Goal: Transaction & Acquisition: Purchase product/service

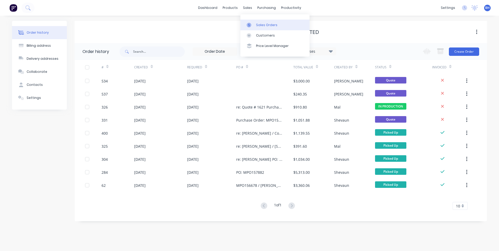
click at [259, 23] on div "Sales Orders" at bounding box center [266, 25] width 21 height 5
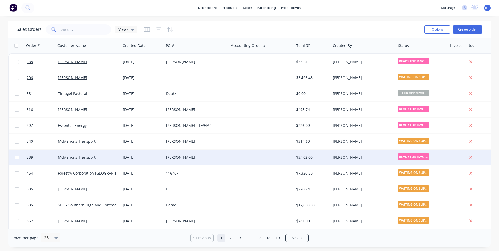
click at [228, 158] on div "[PERSON_NAME]" at bounding box center [196, 158] width 65 height 16
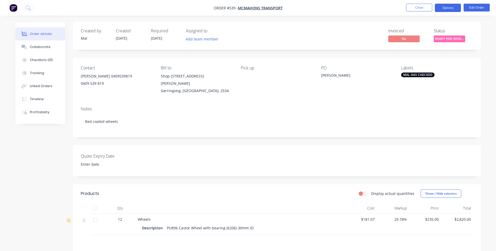
click at [451, 8] on button "Options" at bounding box center [447, 8] width 26 height 8
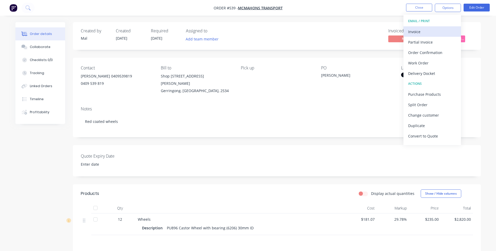
click at [416, 29] on div "Invoice" at bounding box center [432, 32] width 48 height 8
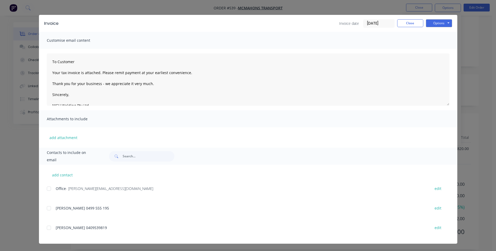
scroll to position [72, 0]
click at [426, 24] on button "Options" at bounding box center [439, 23] width 26 height 8
click at [427, 31] on button "Preview" at bounding box center [442, 32] width 33 height 9
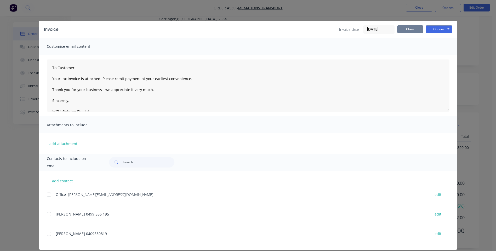
click at [408, 30] on button "Close" at bounding box center [410, 29] width 26 height 8
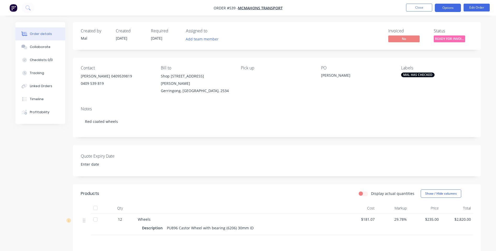
click at [451, 7] on button "Options" at bounding box center [447, 8] width 26 height 8
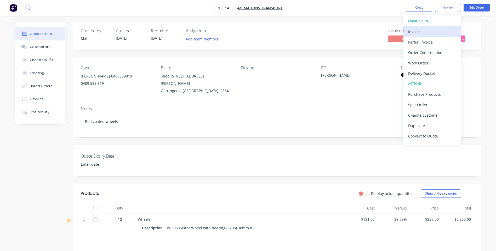
click at [412, 30] on div "Invoice" at bounding box center [432, 32] width 48 height 8
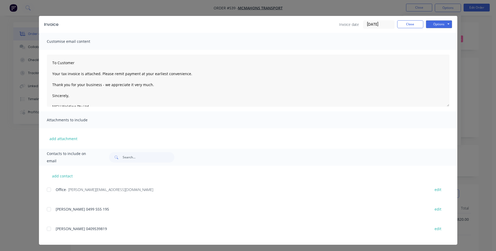
scroll to position [6, 0]
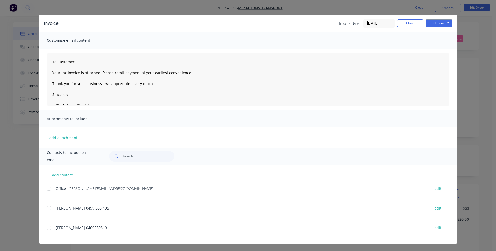
click at [48, 190] on div at bounding box center [49, 189] width 10 height 10
click at [433, 25] on button "Options" at bounding box center [439, 23] width 26 height 8
click at [431, 49] on button "Email" at bounding box center [442, 49] width 33 height 9
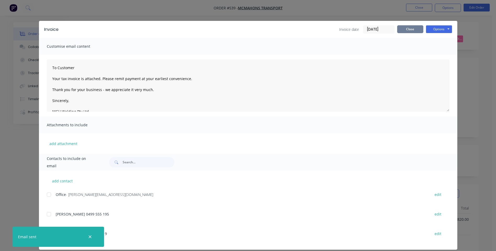
click at [409, 27] on button "Close" at bounding box center [410, 29] width 26 height 8
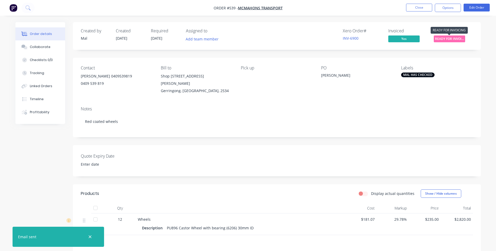
click at [444, 38] on span "READY FOR INVOI..." at bounding box center [448, 39] width 31 height 7
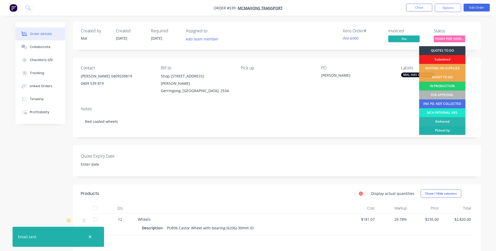
click at [439, 129] on div "Picked Up" at bounding box center [442, 130] width 46 height 9
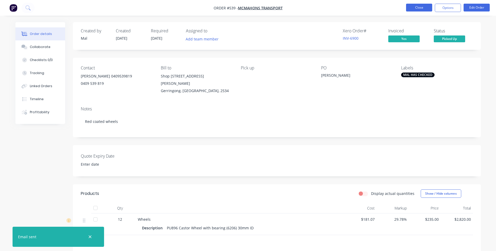
click at [418, 5] on button "Close" at bounding box center [419, 8] width 26 height 8
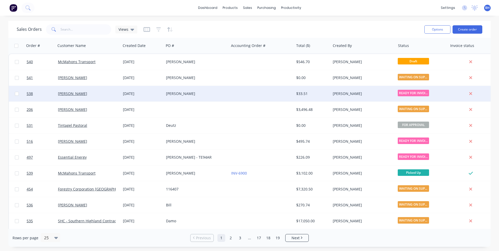
click at [253, 92] on div at bounding box center [261, 94] width 65 height 16
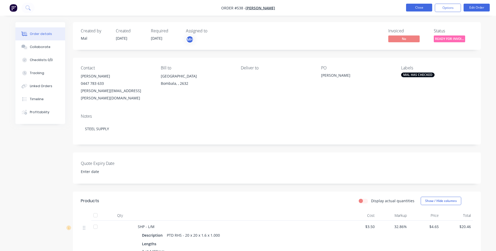
click at [419, 8] on button "Close" at bounding box center [419, 8] width 26 height 8
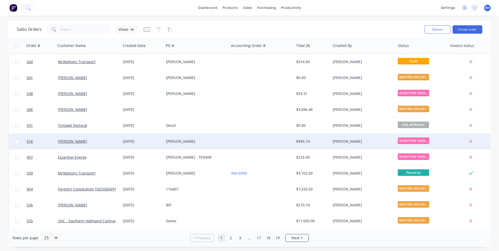
click at [237, 139] on div at bounding box center [261, 142] width 65 height 16
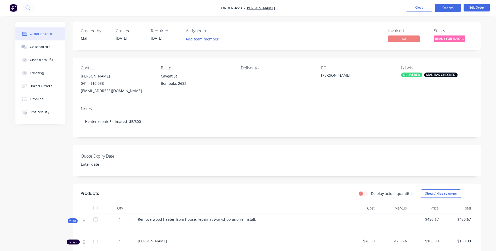
click at [445, 8] on button "Options" at bounding box center [447, 8] width 26 height 8
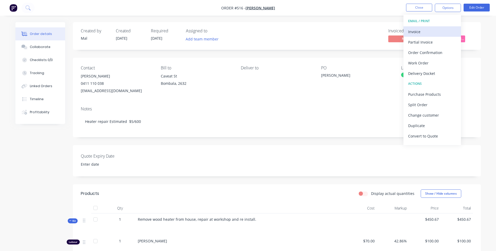
click at [412, 30] on div "Invoice" at bounding box center [432, 32] width 48 height 8
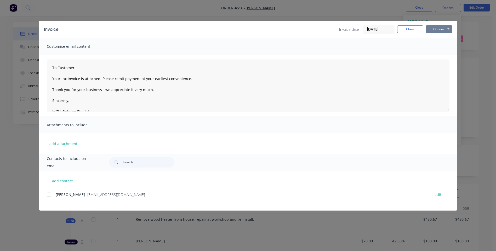
click at [432, 31] on button "Options" at bounding box center [439, 29] width 26 height 8
click at [432, 35] on button "Preview" at bounding box center [442, 38] width 33 height 9
click at [430, 30] on button "Options" at bounding box center [439, 29] width 26 height 8
click at [47, 196] on div at bounding box center [49, 195] width 10 height 10
click at [433, 28] on button "Options" at bounding box center [439, 29] width 26 height 8
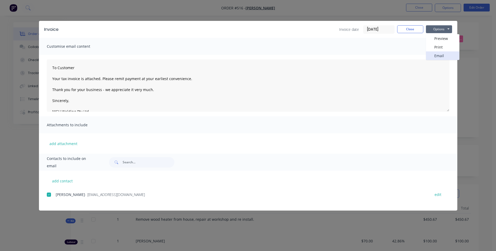
click at [433, 55] on button "Email" at bounding box center [442, 55] width 33 height 9
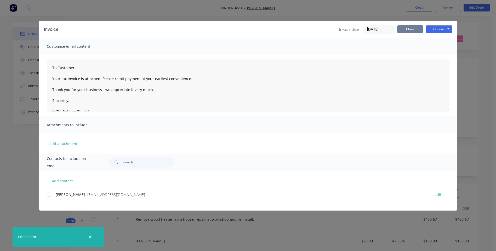
click at [407, 27] on button "Close" at bounding box center [410, 29] width 26 height 8
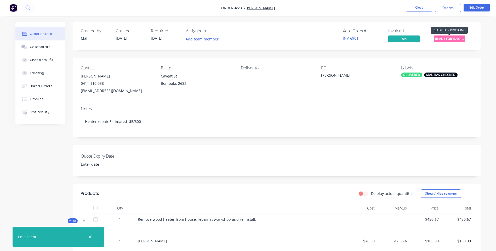
click at [439, 38] on span "READY FOR INVOI..." at bounding box center [448, 39] width 31 height 7
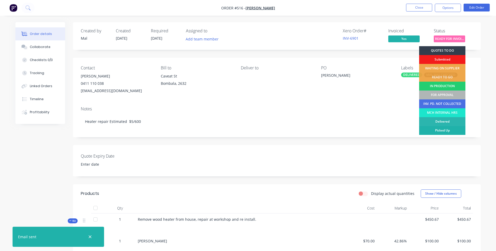
click at [426, 129] on div "Picked Up" at bounding box center [442, 130] width 46 height 9
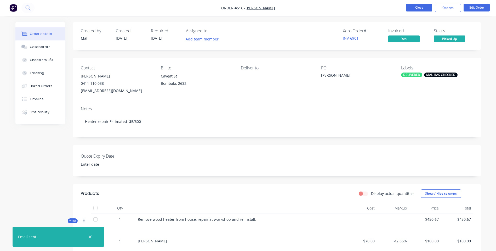
click at [417, 5] on button "Close" at bounding box center [419, 8] width 26 height 8
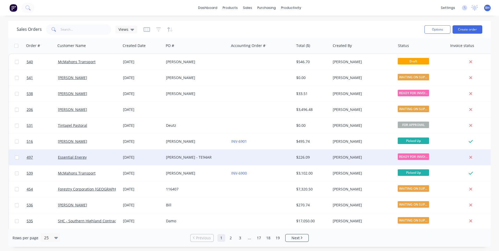
click at [367, 155] on div "[PERSON_NAME]" at bounding box center [362, 157] width 58 height 5
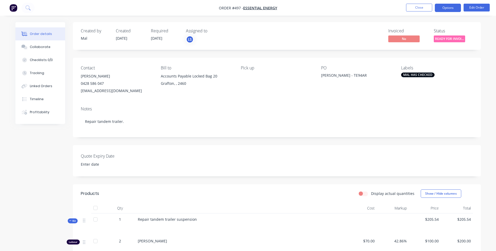
click at [440, 6] on button "Options" at bounding box center [447, 8] width 26 height 8
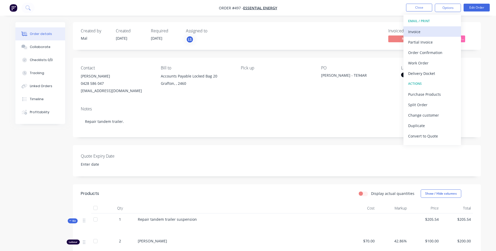
click at [414, 31] on div "Invoice" at bounding box center [432, 32] width 48 height 8
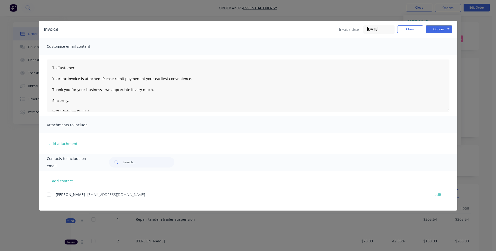
click at [48, 196] on div at bounding box center [49, 195] width 10 height 10
click at [438, 30] on button "Options" at bounding box center [439, 29] width 26 height 8
click at [434, 36] on button "Preview" at bounding box center [442, 38] width 33 height 9
click at [431, 31] on button "Options" at bounding box center [439, 29] width 26 height 8
click at [46, 194] on div "add contact Tony Badewitz - apinventoryinvoices@essentialenergy.com.au edit" at bounding box center [248, 191] width 418 height 40
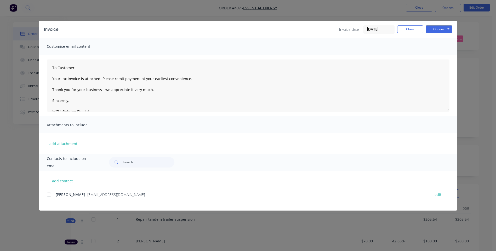
click at [49, 197] on div at bounding box center [49, 195] width 10 height 10
click at [443, 28] on button "Options" at bounding box center [439, 29] width 26 height 8
click at [438, 55] on button "Email" at bounding box center [442, 55] width 33 height 9
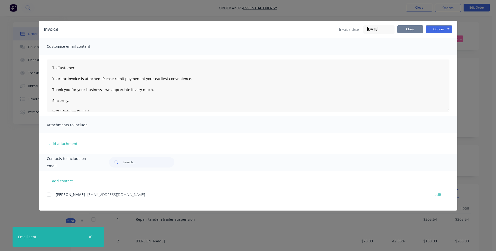
click at [410, 30] on button "Close" at bounding box center [410, 29] width 26 height 8
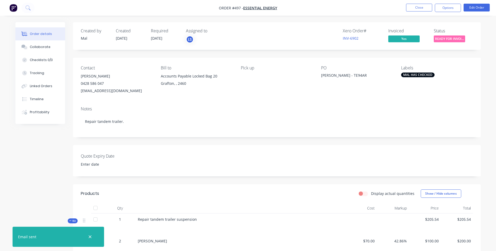
click at [445, 37] on span "READY FOR INVOI..." at bounding box center [448, 39] width 31 height 7
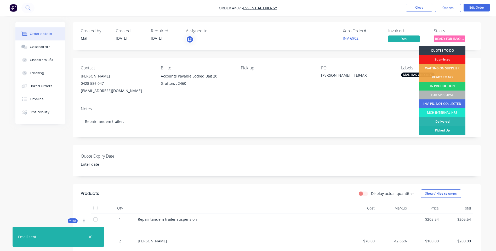
click at [442, 128] on div "Picked Up" at bounding box center [442, 130] width 46 height 9
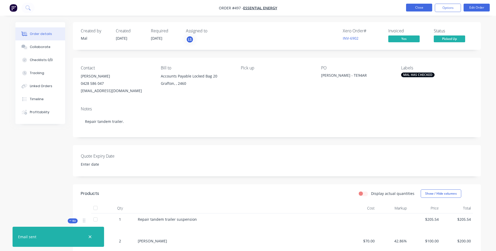
click at [414, 4] on button "Close" at bounding box center [419, 8] width 26 height 8
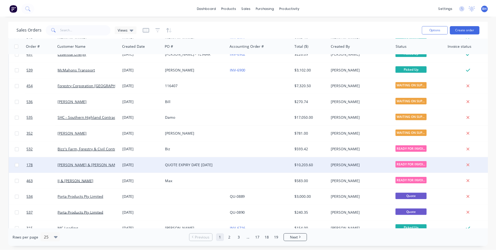
scroll to position [104, 0]
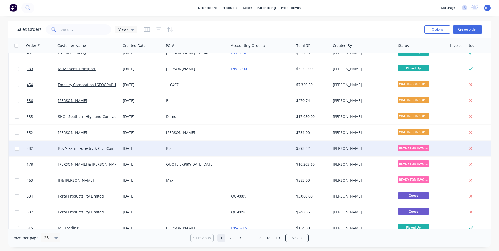
click at [244, 145] on div at bounding box center [261, 149] width 65 height 16
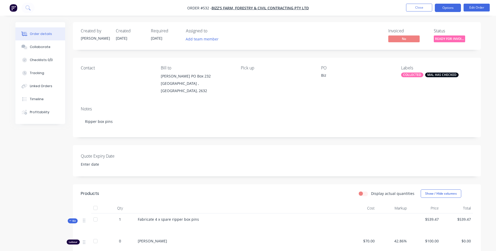
click at [441, 8] on button "Options" at bounding box center [447, 8] width 26 height 8
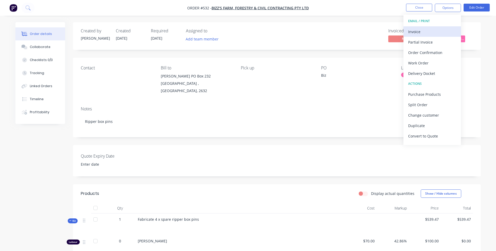
click at [416, 32] on div "Invoice" at bounding box center [432, 32] width 48 height 8
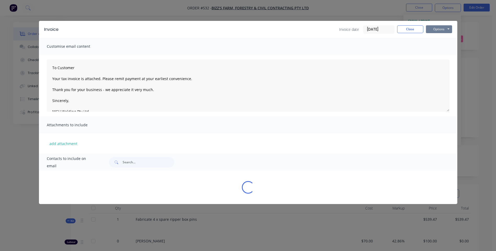
click at [430, 29] on button "Options" at bounding box center [439, 29] width 26 height 8
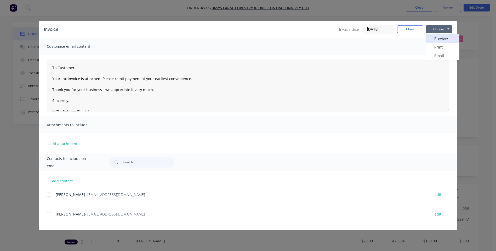
click at [431, 36] on button "Preview" at bounding box center [442, 38] width 33 height 9
click at [48, 216] on div at bounding box center [49, 214] width 10 height 10
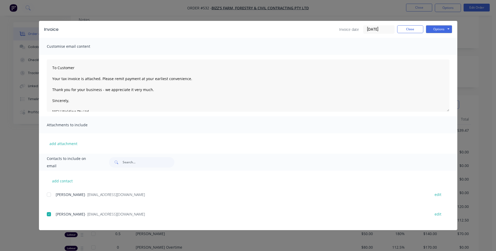
scroll to position [104, 0]
click at [435, 30] on button "Options" at bounding box center [439, 29] width 26 height 8
click at [433, 53] on button "Email" at bounding box center [442, 55] width 33 height 9
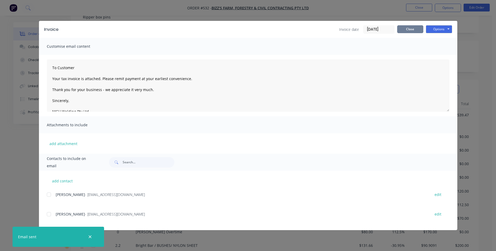
click at [408, 29] on button "Close" at bounding box center [410, 29] width 26 height 8
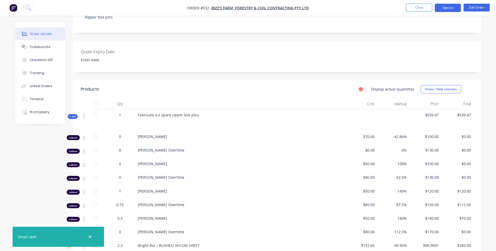
click at [453, 10] on button "Options" at bounding box center [447, 8] width 26 height 8
click at [417, 7] on button "Close" at bounding box center [419, 8] width 26 height 8
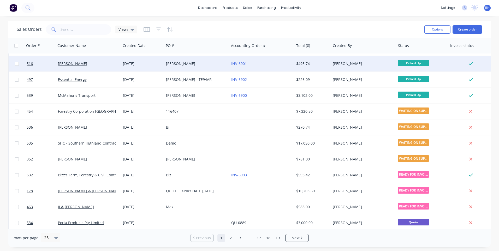
scroll to position [78, 0]
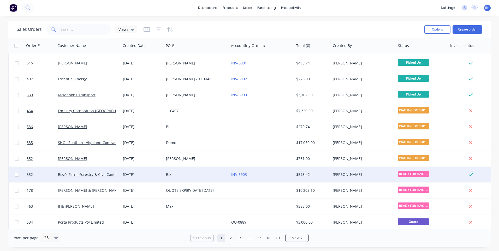
click at [263, 173] on div "INV-6903" at bounding box center [260, 174] width 58 height 5
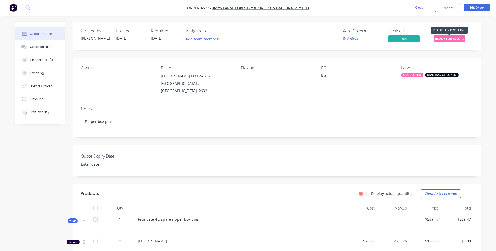
click at [436, 38] on span "READY FOR INVOI..." at bounding box center [448, 39] width 31 height 7
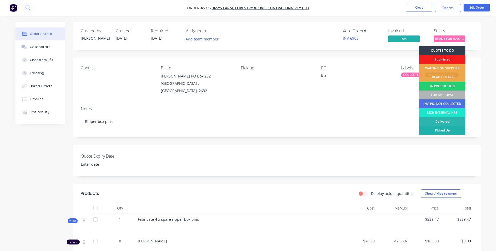
click at [434, 129] on div "Picked Up" at bounding box center [442, 130] width 46 height 9
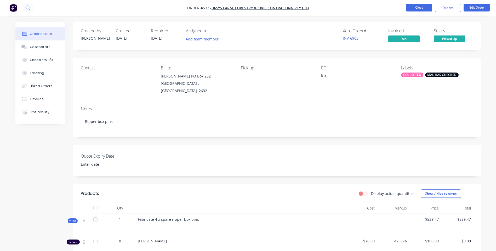
click at [412, 5] on button "Close" at bounding box center [419, 8] width 26 height 8
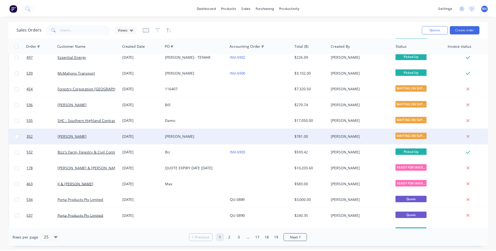
scroll to position [104, 0]
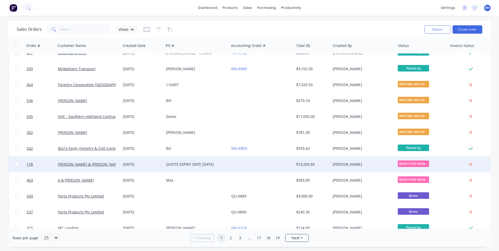
click at [254, 164] on div at bounding box center [261, 165] width 65 height 16
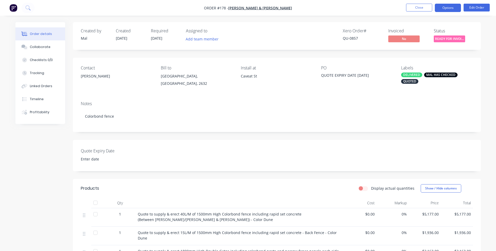
click at [450, 9] on button "Options" at bounding box center [447, 8] width 26 height 8
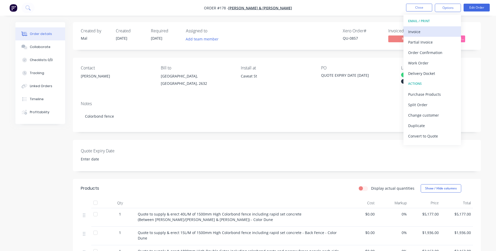
click at [415, 29] on div "Invoice" at bounding box center [432, 32] width 48 height 8
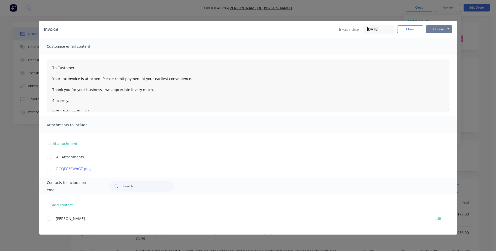
click at [440, 30] on button "Options" at bounding box center [439, 29] width 26 height 8
click at [439, 37] on button "Preview" at bounding box center [442, 38] width 33 height 9
click at [411, 28] on button "Close" at bounding box center [410, 29] width 26 height 8
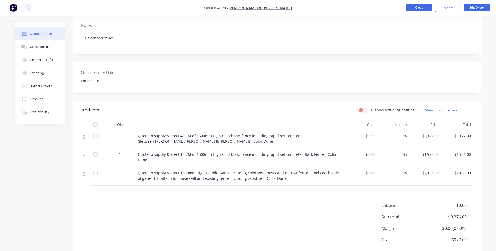
click at [421, 6] on button "Close" at bounding box center [419, 8] width 26 height 8
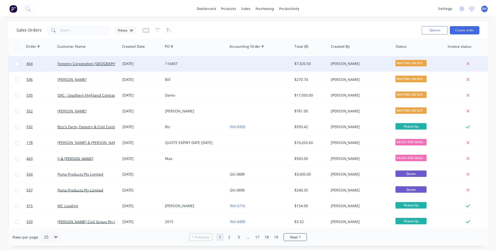
scroll to position [131, 0]
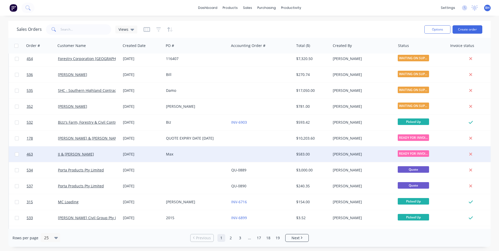
click at [227, 154] on div "Max" at bounding box center [196, 154] width 61 height 5
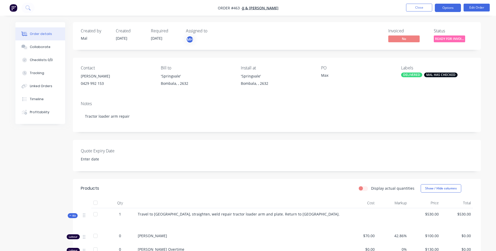
click at [445, 5] on button "Options" at bounding box center [447, 8] width 26 height 8
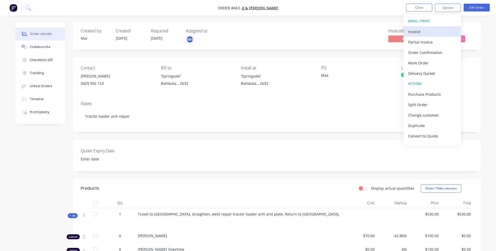
click at [412, 32] on div "Invoice" at bounding box center [432, 32] width 48 height 8
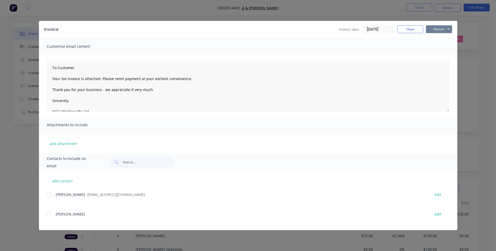
click at [431, 31] on button "Options" at bounding box center [439, 29] width 26 height 8
click at [431, 36] on button "Preview" at bounding box center [442, 38] width 33 height 9
click at [49, 196] on div at bounding box center [49, 195] width 10 height 10
click at [435, 30] on button "Options" at bounding box center [439, 29] width 26 height 8
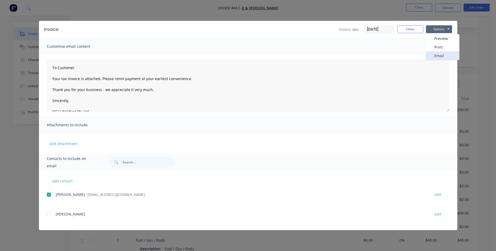
click at [433, 55] on button "Email" at bounding box center [442, 55] width 33 height 9
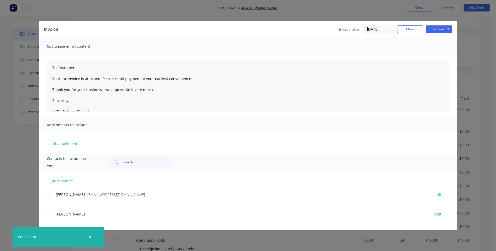
click at [51, 195] on div at bounding box center [49, 195] width 10 height 10
click at [434, 30] on button "Options" at bounding box center [439, 29] width 26 height 8
click at [437, 54] on button "Email" at bounding box center [442, 55] width 33 height 9
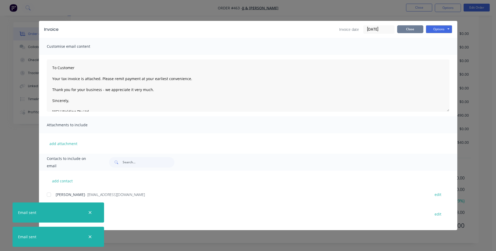
click at [408, 27] on button "Close" at bounding box center [410, 29] width 26 height 8
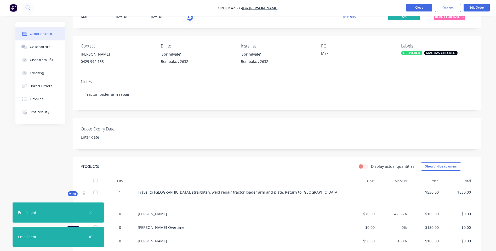
scroll to position [20, 0]
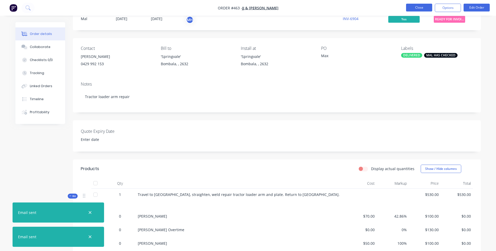
click at [417, 6] on button "Close" at bounding box center [419, 8] width 26 height 8
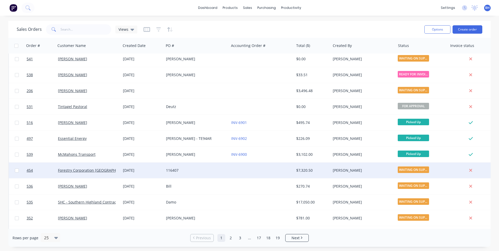
scroll to position [104, 0]
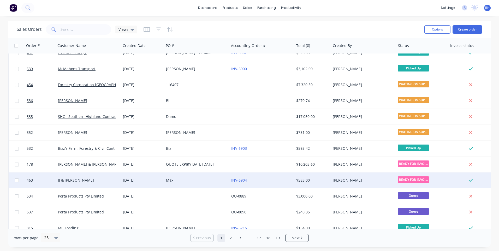
click at [264, 179] on div "INV-6904" at bounding box center [260, 180] width 58 height 5
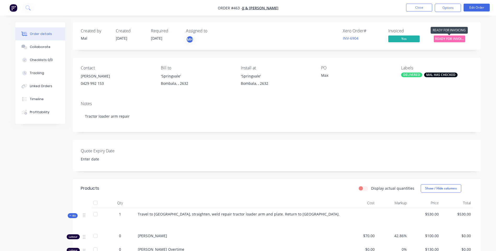
click at [446, 38] on span "READY FOR INVOI..." at bounding box center [448, 39] width 31 height 7
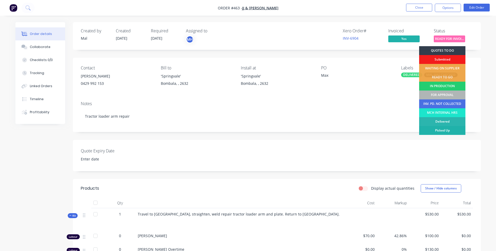
click at [435, 129] on div "Picked Up" at bounding box center [442, 130] width 46 height 9
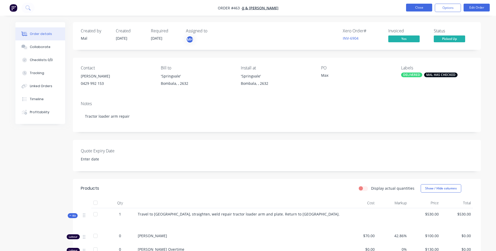
click at [413, 7] on button "Close" at bounding box center [419, 8] width 26 height 8
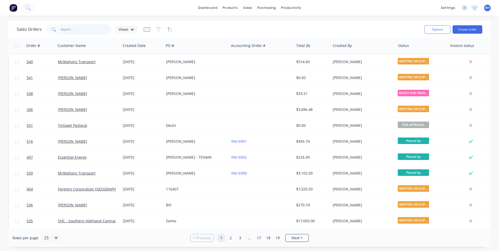
click at [77, 27] on input "text" at bounding box center [86, 29] width 51 height 10
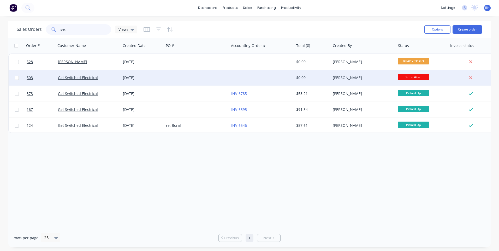
type input "get"
click at [194, 76] on div at bounding box center [196, 78] width 65 height 16
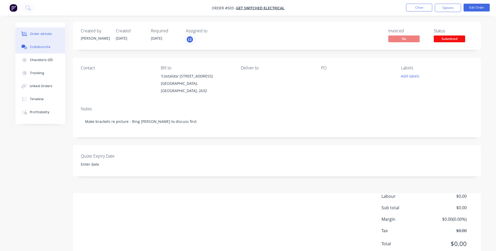
click at [33, 45] on div "Collaborate" at bounding box center [40, 47] width 21 height 5
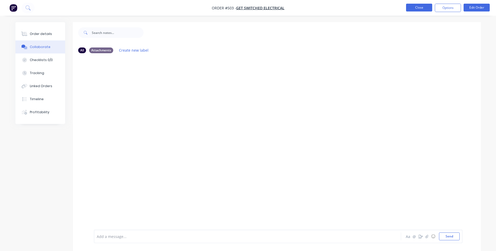
click at [411, 6] on button "Close" at bounding box center [419, 8] width 26 height 8
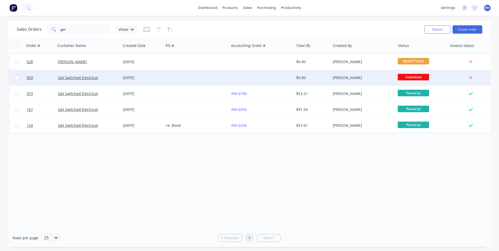
click at [199, 77] on div at bounding box center [196, 78] width 65 height 16
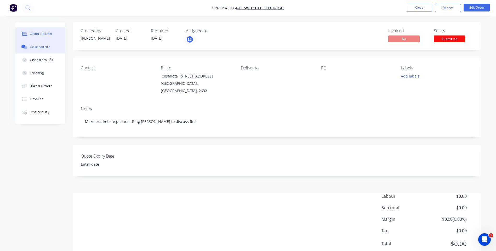
click at [39, 46] on div "Collaborate" at bounding box center [40, 47] width 21 height 5
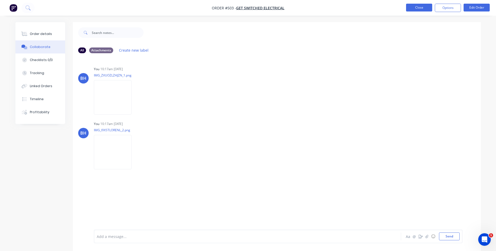
click at [414, 7] on button "Close" at bounding box center [419, 8] width 26 height 8
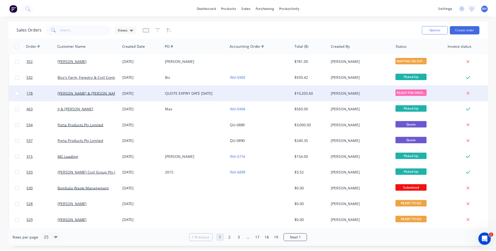
scroll to position [183, 0]
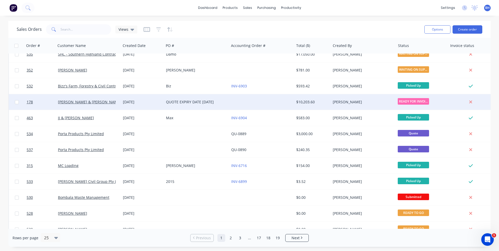
click at [258, 98] on div at bounding box center [261, 102] width 65 height 16
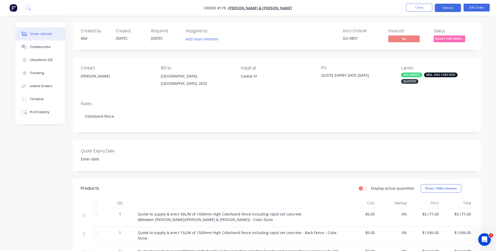
click at [443, 9] on button "Options" at bounding box center [447, 8] width 26 height 8
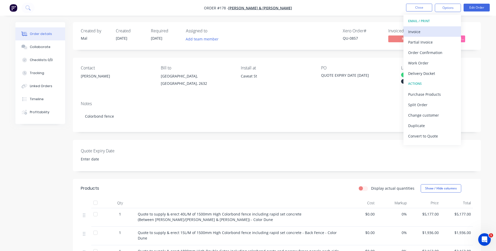
click at [414, 30] on div "Invoice" at bounding box center [432, 32] width 48 height 8
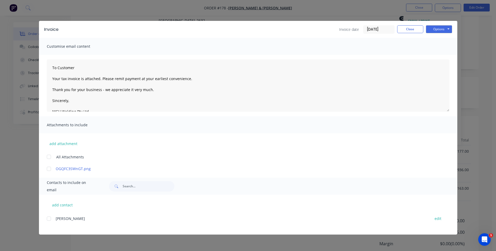
scroll to position [78, 0]
click at [86, 186] on span "Contacts to include on email" at bounding box center [71, 186] width 49 height 15
click at [91, 188] on span "Contacts to include on email" at bounding box center [71, 186] width 49 height 15
click at [50, 219] on div at bounding box center [49, 219] width 10 height 10
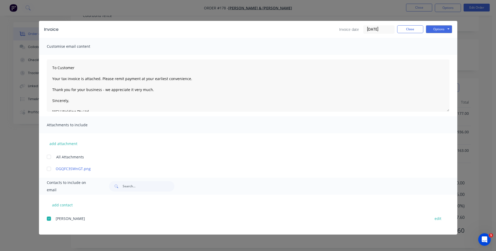
click at [84, 187] on span "Contacts to include on email" at bounding box center [71, 186] width 49 height 15
click at [128, 184] on input "text" at bounding box center [149, 186] width 52 height 10
click at [68, 204] on button "add contact" at bounding box center [62, 205] width 31 height 8
select select "AU"
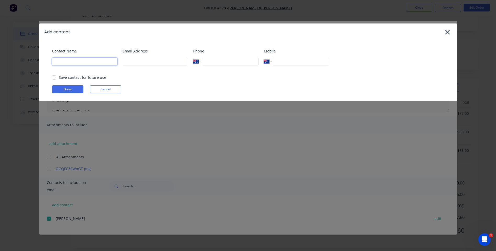
click at [71, 61] on input at bounding box center [84, 62] width 65 height 8
type input "Penny Cootes"
click at [156, 63] on input at bounding box center [155, 62] width 65 height 8
click at [54, 79] on div at bounding box center [54, 77] width 10 height 10
type input "maybeloulous@gmail.com"
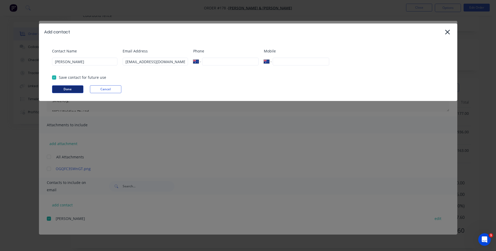
click at [75, 88] on button "Done" at bounding box center [67, 89] width 31 height 8
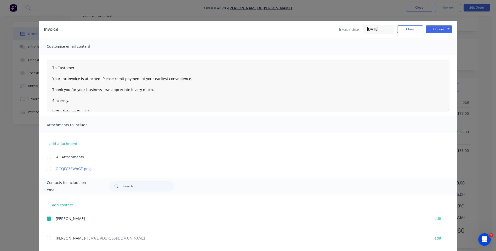
scroll to position [10, 0]
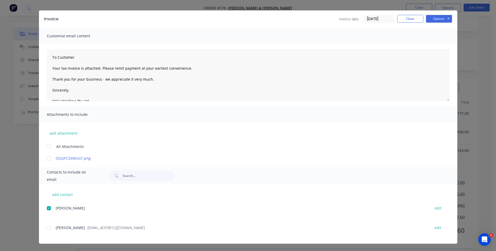
click at [47, 228] on div at bounding box center [49, 228] width 10 height 10
click at [435, 22] on button "Options" at bounding box center [439, 19] width 26 height 8
click at [432, 27] on button "Preview" at bounding box center [442, 28] width 33 height 9
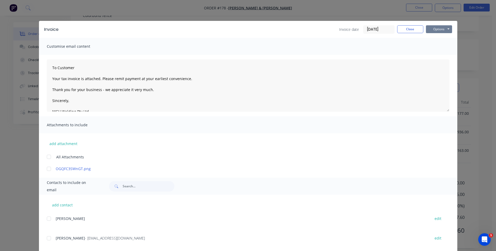
click at [433, 30] on button "Options" at bounding box center [439, 29] width 26 height 8
click at [430, 55] on button "Email" at bounding box center [442, 55] width 33 height 9
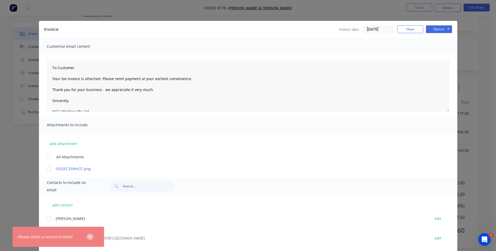
click at [92, 239] on button "button" at bounding box center [90, 237] width 7 height 7
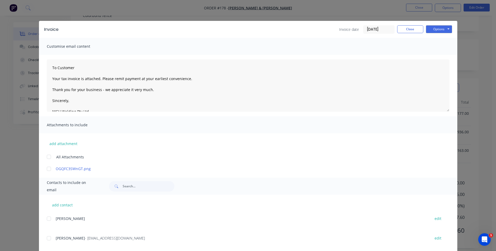
drag, startPoint x: 48, startPoint y: 239, endPoint x: 51, endPoint y: 238, distance: 3.4
click at [48, 239] on div at bounding box center [49, 238] width 10 height 10
click at [432, 27] on button "Options" at bounding box center [439, 29] width 26 height 8
click at [431, 54] on button "Email" at bounding box center [442, 55] width 33 height 9
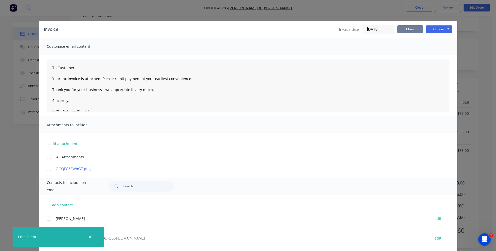
click at [403, 27] on button "Close" at bounding box center [410, 29] width 26 height 8
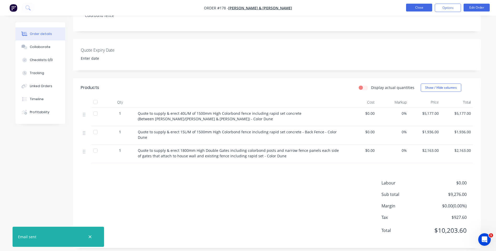
click at [417, 8] on button "Close" at bounding box center [419, 8] width 26 height 8
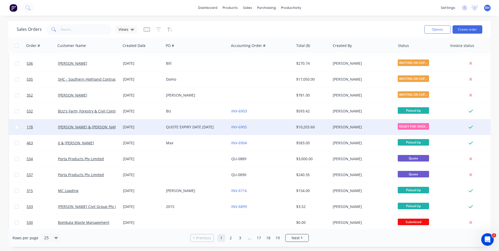
scroll to position [147, 0]
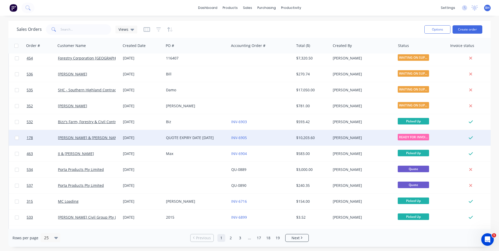
click at [264, 135] on div "INV-6905" at bounding box center [261, 138] width 65 height 16
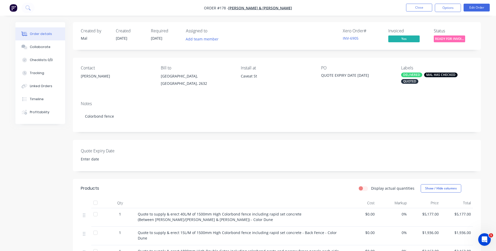
click at [446, 38] on span "READY FOR INVOI..." at bounding box center [448, 39] width 31 height 7
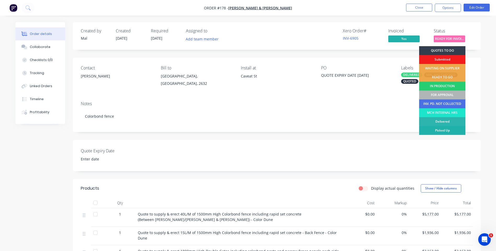
click at [435, 127] on div "Picked Up" at bounding box center [442, 130] width 46 height 9
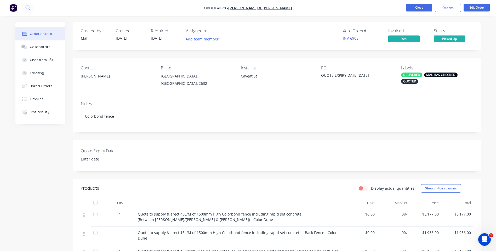
click at [414, 6] on button "Close" at bounding box center [419, 8] width 26 height 8
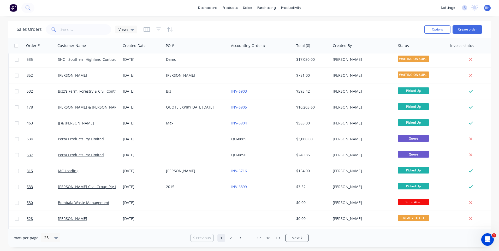
scroll to position [209, 0]
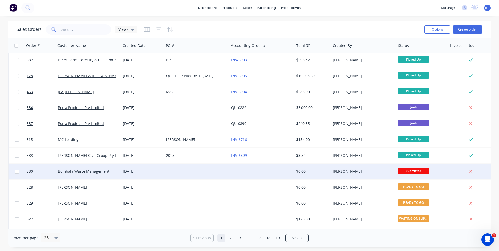
click at [249, 168] on div at bounding box center [261, 172] width 65 height 16
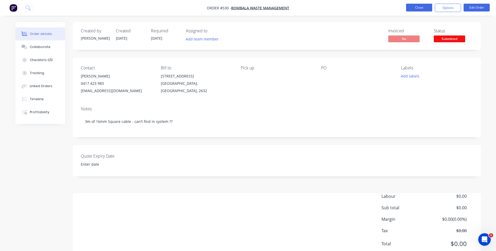
click at [410, 5] on button "Close" at bounding box center [419, 8] width 26 height 8
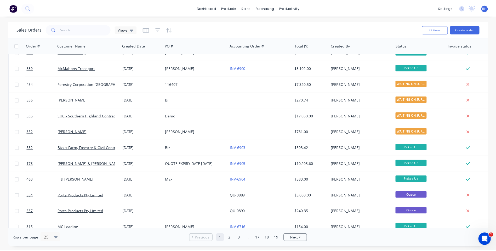
scroll to position [225, 0]
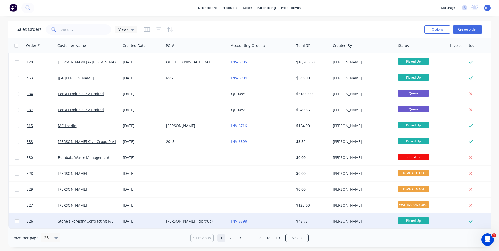
click at [269, 219] on div "INV-6898" at bounding box center [260, 221] width 58 height 5
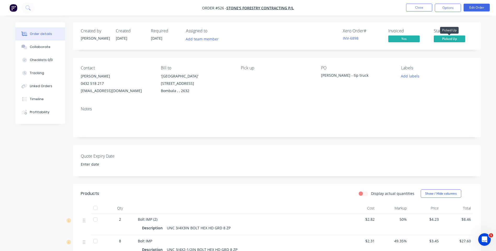
click at [450, 38] on span "Picked Up" at bounding box center [448, 39] width 31 height 7
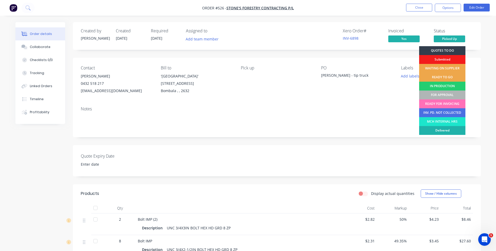
click at [429, 130] on div "Delivered" at bounding box center [442, 130] width 46 height 9
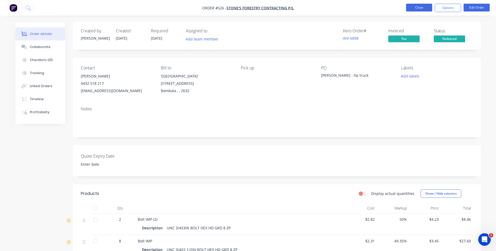
click at [416, 7] on button "Close" at bounding box center [419, 8] width 26 height 8
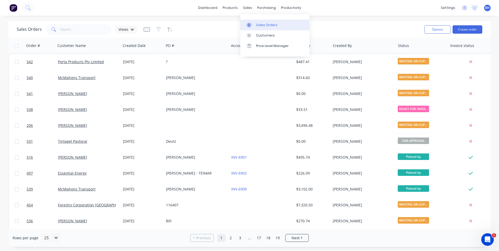
click at [261, 24] on div "Sales Orders" at bounding box center [266, 25] width 21 height 5
click at [261, 32] on link "Customers" at bounding box center [275, 35] width 69 height 10
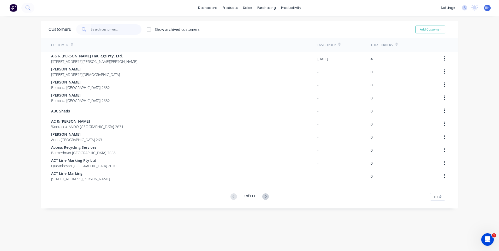
click at [103, 28] on input "text" at bounding box center [116, 29] width 51 height 10
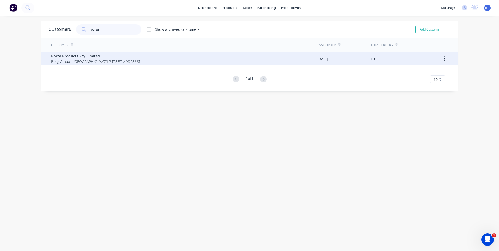
type input "porta"
click at [90, 56] on span "Porta Products Pty Limited" at bounding box center [95, 55] width 89 height 5
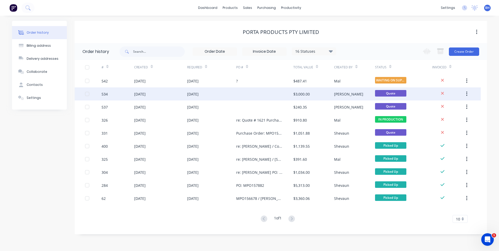
click at [225, 93] on div "03 Oct 2025" at bounding box center [211, 94] width 49 height 13
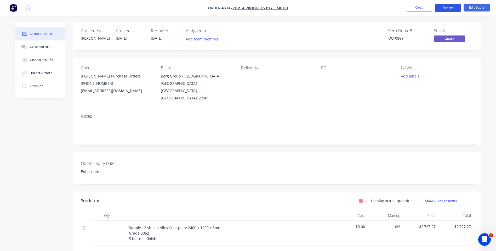
click at [444, 9] on button "Options" at bounding box center [447, 8] width 26 height 8
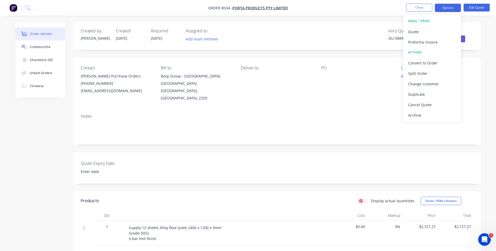
click at [343, 20] on div "Order details Collaborate Checklists 0/0 Linked Orders Timeline Order details C…" at bounding box center [248, 169] width 496 height 339
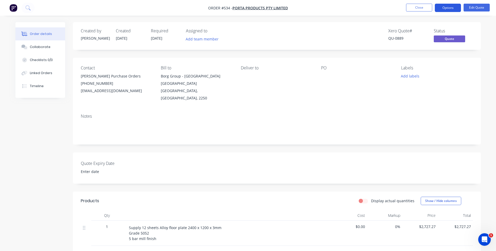
click at [447, 9] on button "Options" at bounding box center [447, 8] width 26 height 8
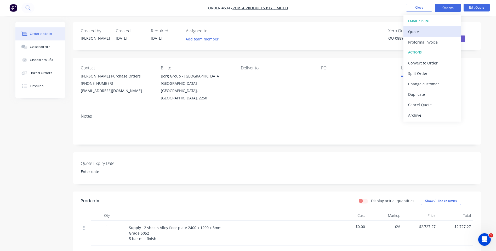
click at [412, 31] on div "Quote" at bounding box center [432, 32] width 48 height 8
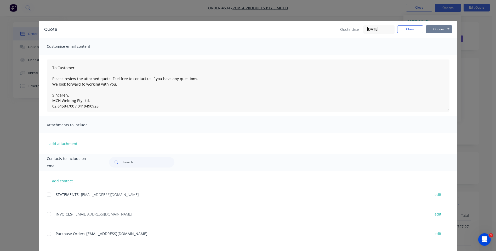
click at [430, 29] on button "Options" at bounding box center [439, 29] width 26 height 8
click at [435, 46] on button "Print" at bounding box center [442, 47] width 33 height 9
click at [405, 28] on button "Close" at bounding box center [410, 29] width 26 height 8
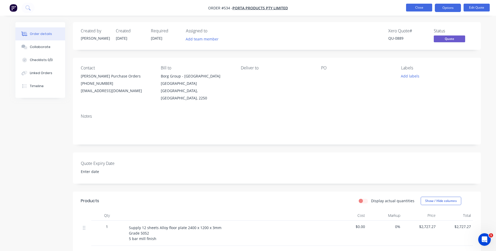
click at [411, 9] on button "Close" at bounding box center [419, 8] width 26 height 8
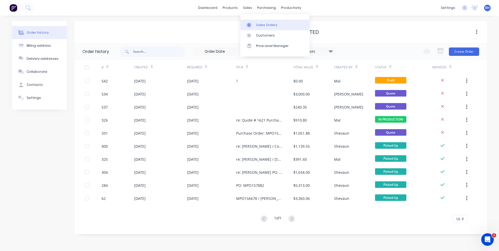
click at [258, 24] on div "Sales Orders" at bounding box center [266, 25] width 21 height 5
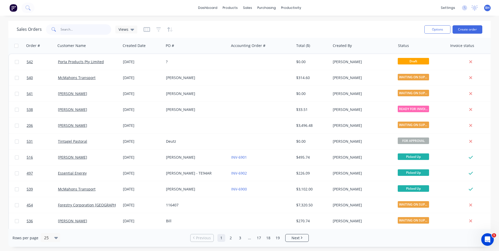
click at [85, 28] on input "text" at bounding box center [86, 29] width 51 height 10
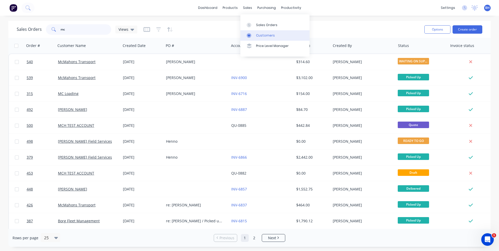
type input "mc"
click at [259, 35] on div "Customers" at bounding box center [265, 35] width 19 height 5
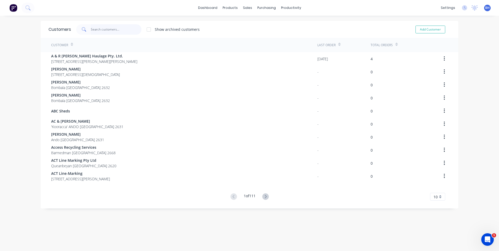
click at [112, 32] on input "text" at bounding box center [116, 29] width 51 height 10
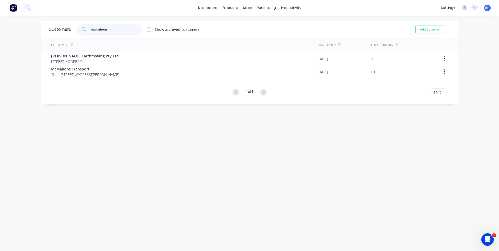
type input "mcmahons"
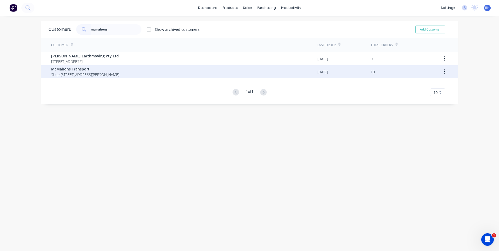
click at [89, 73] on span "Shop 5/128 Belinda St Gerringong New South Wales 2534" at bounding box center [85, 74] width 68 height 5
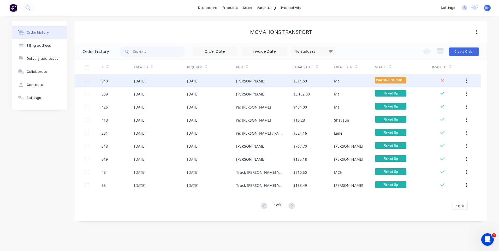
click at [260, 79] on div "[PERSON_NAME]" at bounding box center [264, 80] width 57 height 13
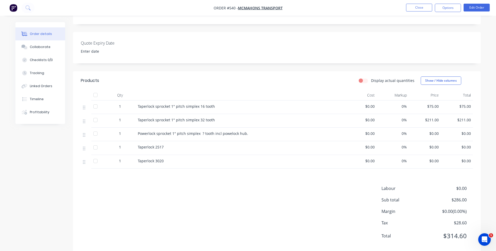
scroll to position [124, 0]
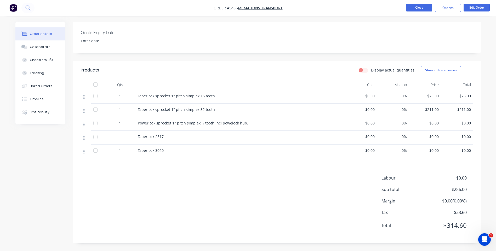
click at [421, 5] on button "Close" at bounding box center [419, 8] width 26 height 8
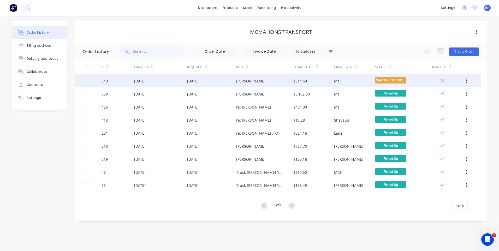
click at [261, 80] on div "[PERSON_NAME]" at bounding box center [264, 80] width 57 height 13
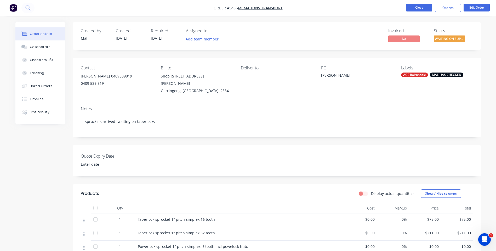
click at [418, 7] on button "Close" at bounding box center [419, 8] width 26 height 8
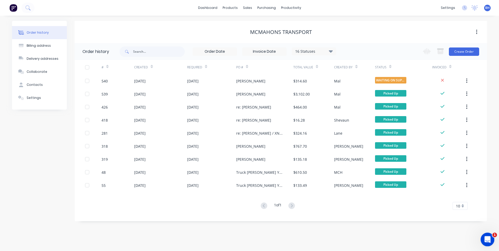
click at [484, 235] on div "Open Intercom Messenger" at bounding box center [487, 238] width 17 height 17
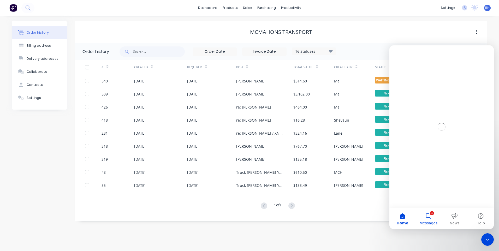
click at [428, 215] on button "1 Messages" at bounding box center [429, 218] width 26 height 21
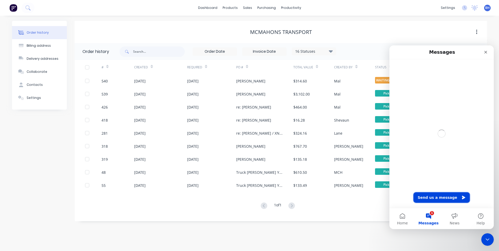
click at [431, 196] on button "Send us a message" at bounding box center [442, 198] width 56 height 10
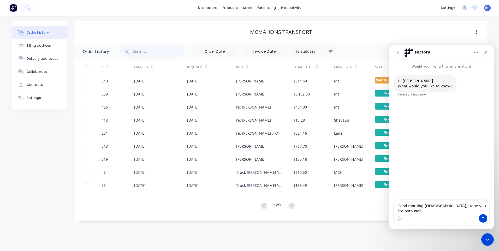
click at [32, 198] on div "Order history Billing address Delivery addresses Collaborate Contacts Settings" at bounding box center [39, 121] width 55 height 201
click at [472, 210] on textarea "Good morning ladies, Hope you are both well" at bounding box center [442, 207] width 96 height 14
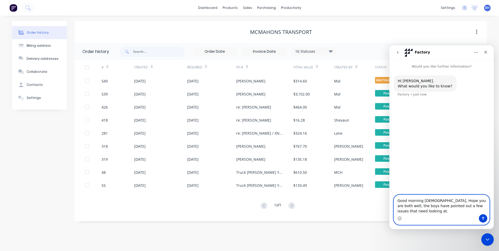
type textarea "Good morning ladies, Hope you are both well, the boys have pointed out a few is…"
click at [415, 29] on div "McMahons Transport" at bounding box center [281, 32] width 413 height 6
click at [477, 52] on icon "Home" at bounding box center [476, 52] width 3 height 1
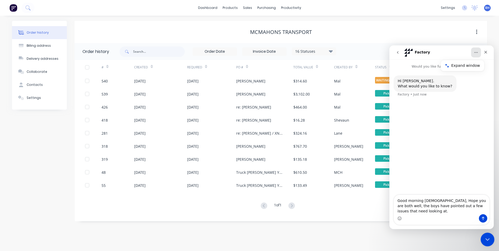
click at [487, 237] on icon "Close Intercom Messenger" at bounding box center [487, 239] width 6 height 6
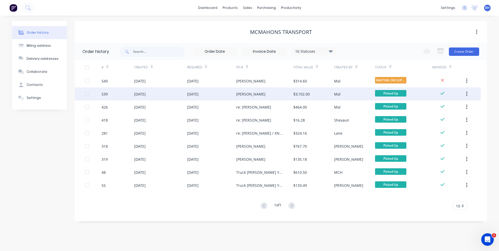
click at [264, 93] on div "[PERSON_NAME]" at bounding box center [264, 94] width 57 height 13
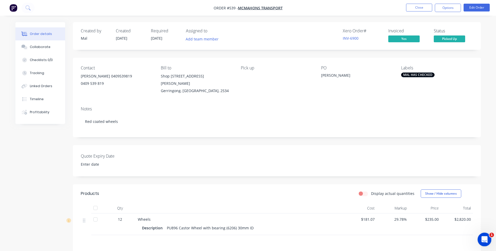
click at [482, 238] on icon "Open Intercom Messenger" at bounding box center [483, 239] width 9 height 9
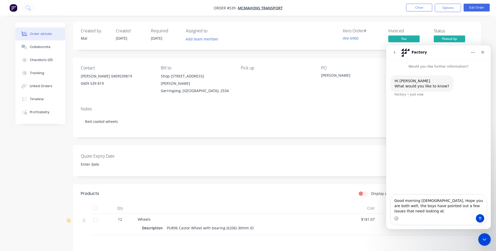
click at [396, 216] on div "Intercom messenger" at bounding box center [396, 218] width 4 height 8
click at [479, 211] on textarea "Good morning ladies, Hope you are both well, the boys have pointed out a few is…" at bounding box center [438, 204] width 96 height 19
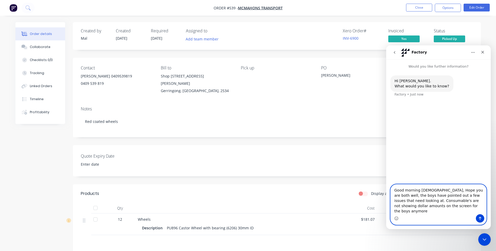
click at [441, 212] on textarea "Good morning ladies, Hope you are both well, the boys have pointed out a few is…" at bounding box center [438, 200] width 96 height 30
type textarea "Good morning ladies, Hope you are both well, the boys have pointed out a few is…"
click at [442, 212] on textarea "Good morning ladies, Hope you are both well, the boys have pointed out a few is…" at bounding box center [438, 200] width 96 height 30
click at [475, 195] on textarea "Good morning ladies, Hope you are both well, the boys have pointed out a few is…" at bounding box center [438, 196] width 96 height 35
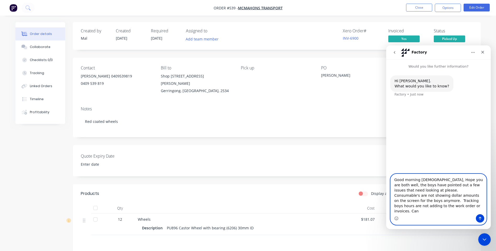
click at [484, 211] on textarea "Good morning ladies, Hope you are both well, the boys have pointed out a few is…" at bounding box center [438, 194] width 96 height 40
type textarea "Good morning, [DEMOGRAPHIC_DATA], Hope you are both well, the boys have pointed…"
click at [478, 218] on icon "Send a message…" at bounding box center [480, 219] width 4 height 4
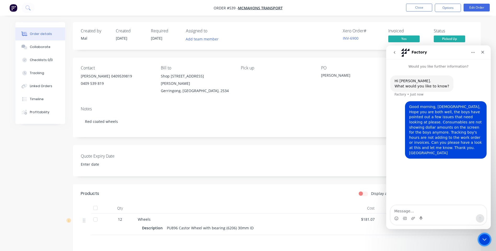
click at [481, 239] on icon "Close Intercom Messenger" at bounding box center [483, 239] width 6 height 6
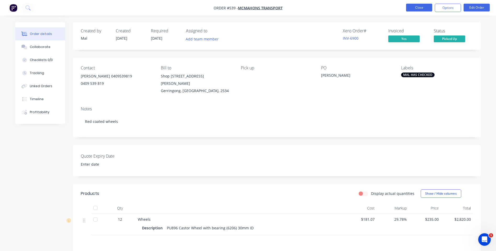
click at [411, 8] on button "Close" at bounding box center [419, 8] width 26 height 8
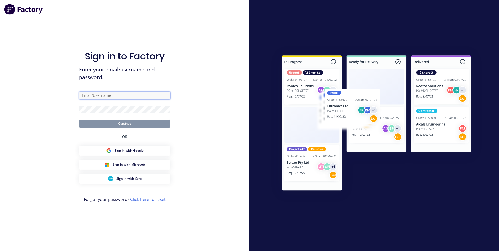
type input "[EMAIL_ADDRESS][DOMAIN_NAME]"
click at [132, 123] on button "Continue" at bounding box center [124, 124] width 91 height 8
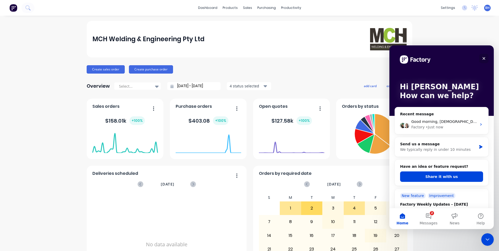
click at [486, 56] on div "Close" at bounding box center [484, 58] width 9 height 9
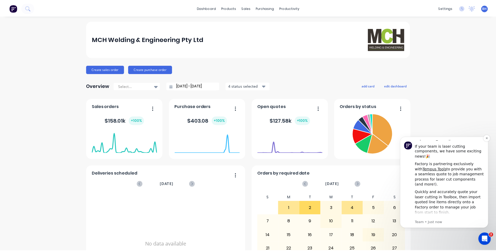
scroll to position [27, 0]
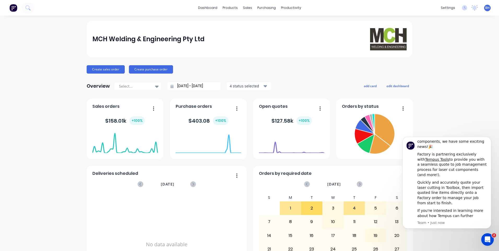
click at [448, 105] on div "MCH Welding & Engineering Pty Ltd Create sales order Create purchase order Over…" at bounding box center [249, 157] width 499 height 273
click at [490, 140] on button "Dismiss notification" at bounding box center [490, 138] width 7 height 7
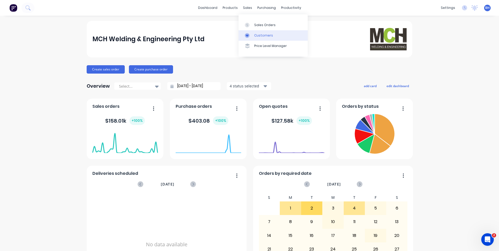
click at [257, 34] on div "Customers" at bounding box center [263, 35] width 19 height 5
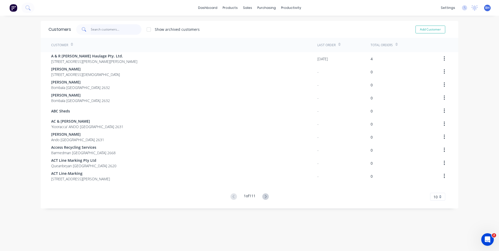
click at [110, 30] on input "text" at bounding box center [116, 29] width 51 height 10
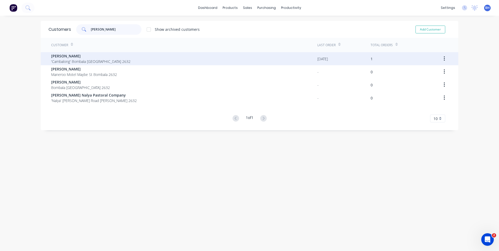
type input "[PERSON_NAME]"
click at [71, 60] on span "'Cambalong' Bombala [GEOGRAPHIC_DATA] 2632" at bounding box center [90, 61] width 79 height 5
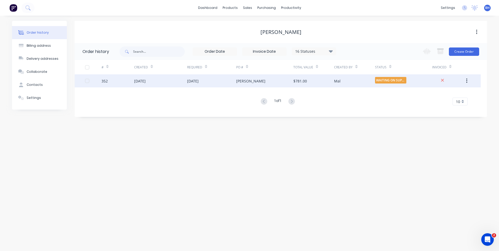
click at [263, 81] on div "[PERSON_NAME]" at bounding box center [264, 80] width 57 height 13
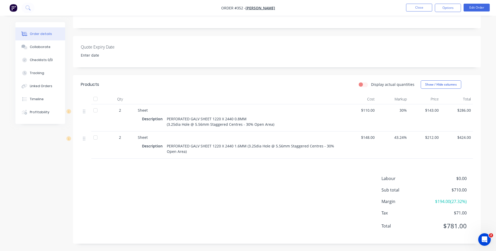
scroll to position [104, 0]
click at [419, 8] on button "Close" at bounding box center [419, 8] width 26 height 8
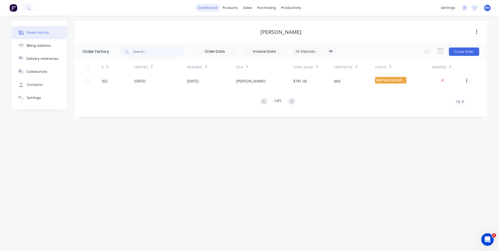
click at [211, 6] on link "dashboard" at bounding box center [208, 8] width 25 height 8
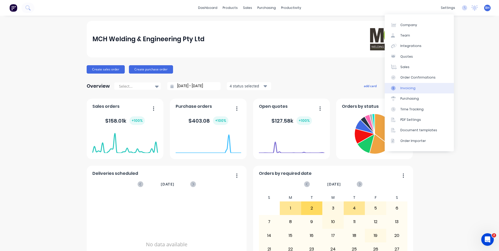
click at [408, 88] on div "Invoicing" at bounding box center [408, 88] width 15 height 5
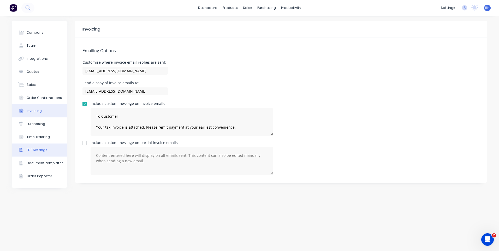
click at [43, 149] on div "PDF Settings" at bounding box center [37, 150] width 21 height 5
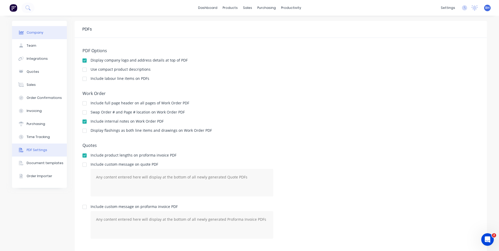
click at [32, 31] on div "Company" at bounding box center [35, 32] width 17 height 5
select select "AU"
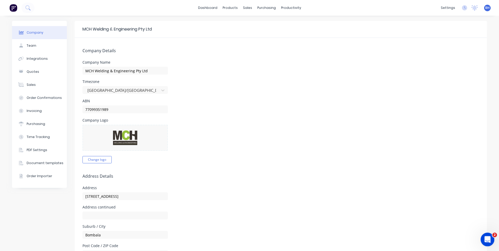
click at [488, 240] on icon "Open Intercom Messenger" at bounding box center [487, 239] width 9 height 9
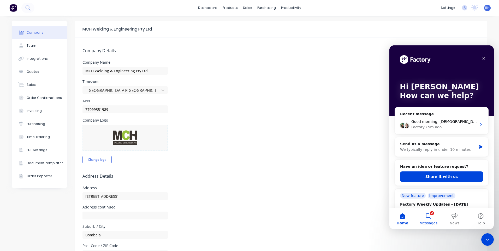
click at [427, 212] on button "2 Messages" at bounding box center [429, 218] width 26 height 21
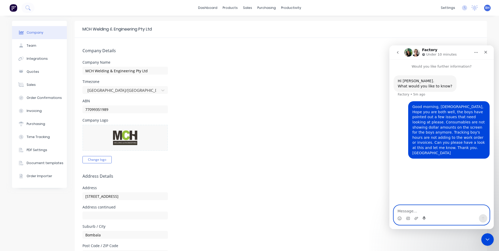
click at [424, 220] on icon "Start recording" at bounding box center [425, 219] width 4 height 4
click at [398, 50] on button "go back" at bounding box center [398, 53] width 10 height 10
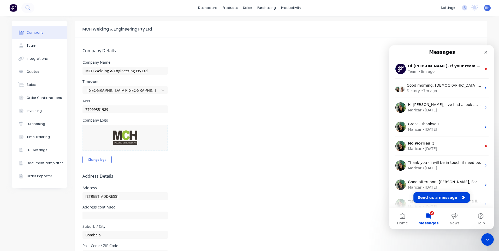
click at [339, 95] on form "Company Details Company Name MCH Welding & Engineering Pty Ltd Timezone [GEOGRA…" at bounding box center [281, 242] width 413 height 409
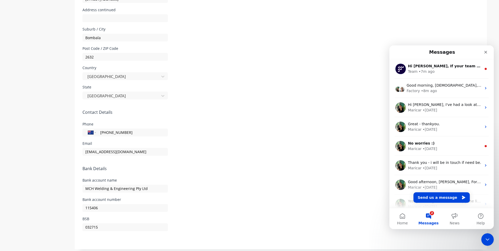
scroll to position [201, 0]
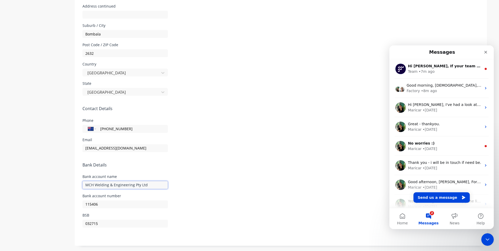
click at [152, 186] on input "MCH Welding & Engineering Pty Ltd" at bounding box center [125, 185] width 85 height 8
type input "MCH Welding P/L"
click at [269, 42] on form "Company Details Company Name MCH Welding & Engineering Pty Ltd Timezone [GEOGRA…" at bounding box center [281, 41] width 413 height 409
click at [107, 206] on input "115406" at bounding box center [125, 205] width 85 height 8
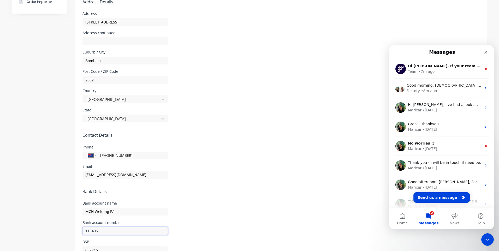
scroll to position [149, 0]
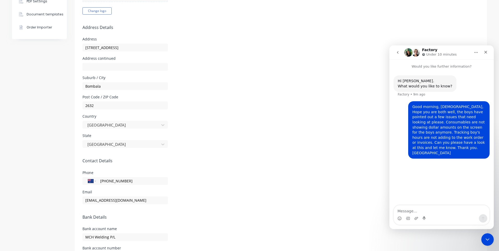
click at [422, 210] on textarea "Message…" at bounding box center [442, 210] width 96 height 9
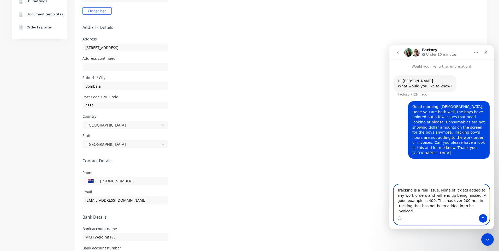
click at [415, 206] on textarea "Tracking is a real issue. None of it gets added to any work orders and will end…" at bounding box center [442, 200] width 96 height 30
type textarea "Tracking is a real issue. None of it gets added to any work orders and will end…"
click at [484, 217] on icon "Send a message…" at bounding box center [483, 219] width 4 height 4
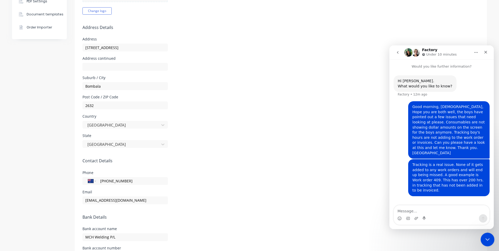
click at [487, 238] on icon "Close Intercom Messenger" at bounding box center [487, 239] width 6 height 6
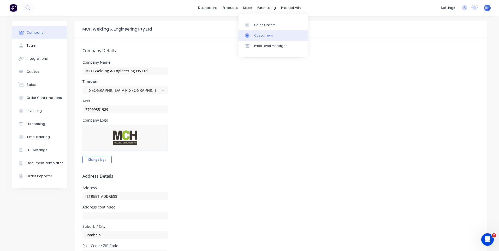
click at [258, 34] on div "Customers" at bounding box center [263, 35] width 19 height 5
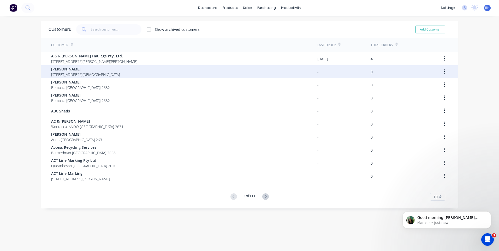
scroll to position [32, 0]
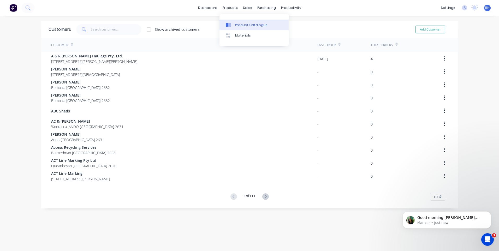
click at [239, 24] on div "Product Catalogue" at bounding box center [251, 25] width 32 height 5
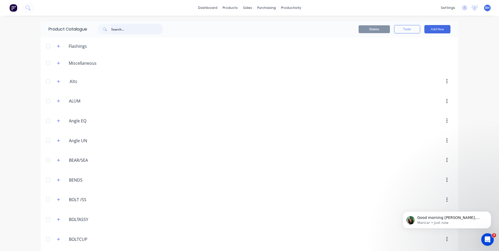
click at [140, 30] on input "text" at bounding box center [137, 29] width 52 height 10
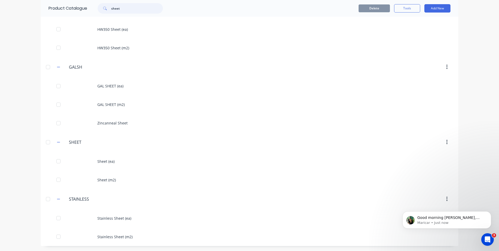
scroll to position [133, 0]
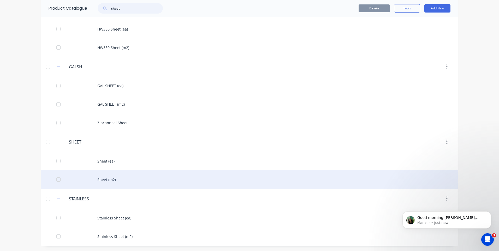
type input "sheet"
click at [98, 178] on div "Sheet (m2)" at bounding box center [250, 180] width 418 height 19
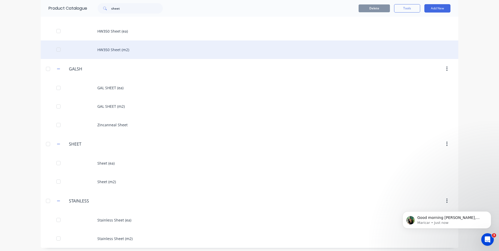
scroll to position [133, 0]
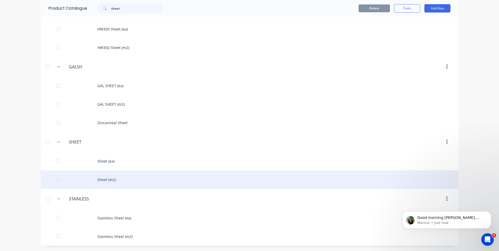
click at [98, 177] on div "Sheet (m2)" at bounding box center [250, 180] width 418 height 19
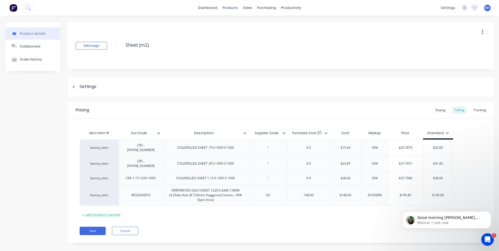
type textarea "x"
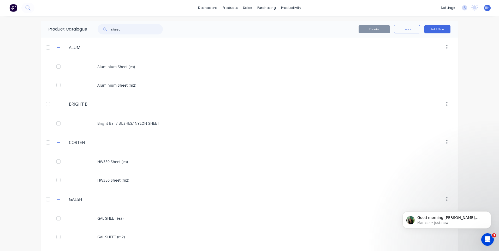
click at [130, 28] on input "sheet" at bounding box center [137, 29] width 52 height 10
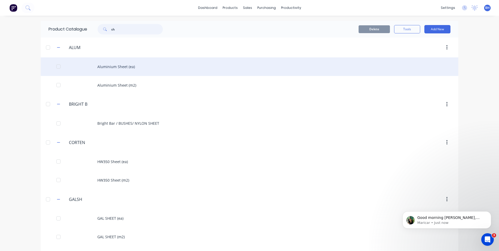
type input "s"
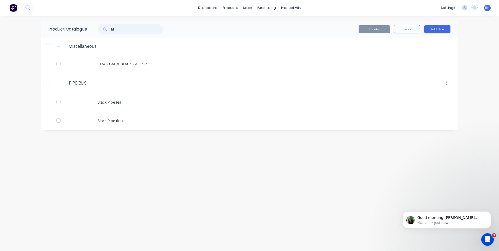
type input "b"
type input "plate"
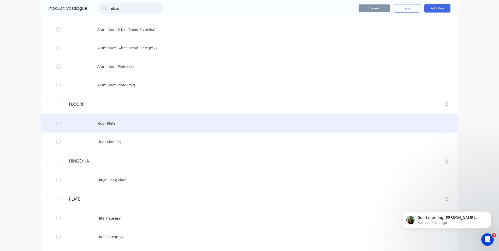
scroll to position [78, 0]
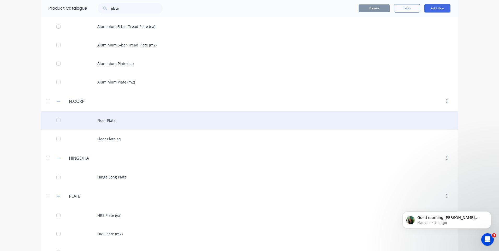
click at [102, 118] on div "Floor Plate" at bounding box center [250, 120] width 418 height 19
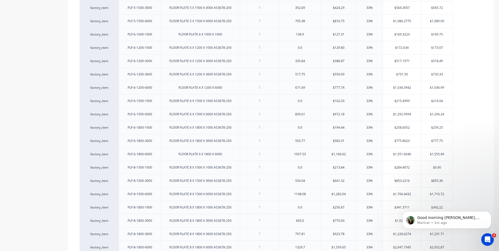
scroll to position [447, 0]
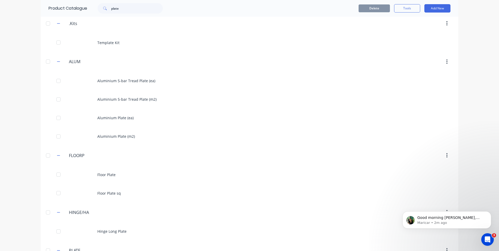
scroll to position [78, 0]
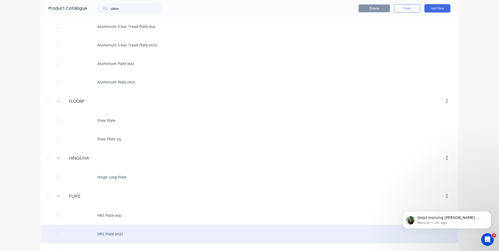
click at [108, 233] on div "HRS Plate (m2)" at bounding box center [250, 234] width 418 height 19
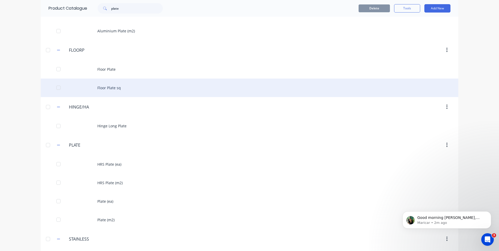
scroll to position [151, 0]
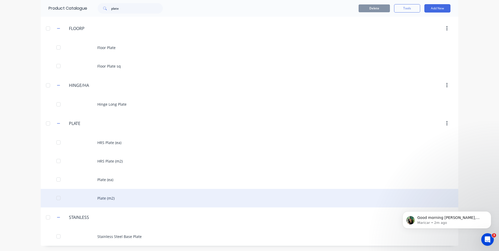
click at [98, 196] on div "Plate (m2)" at bounding box center [250, 198] width 418 height 19
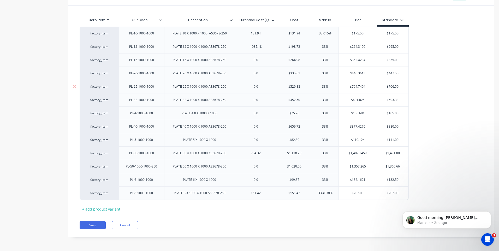
scroll to position [114, 0]
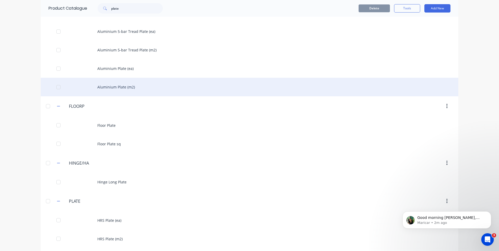
scroll to position [151, 0]
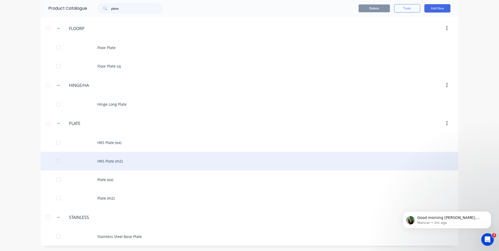
click at [109, 159] on div "HRS Plate (m2)" at bounding box center [250, 161] width 418 height 19
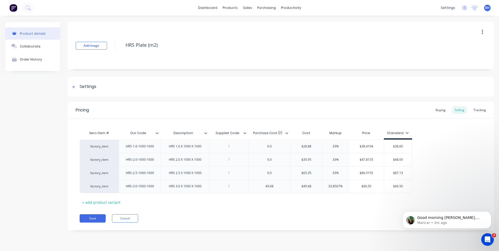
type textarea "x"
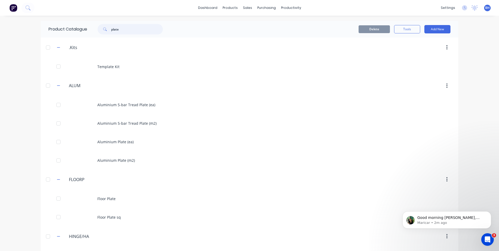
click at [137, 31] on input "plate" at bounding box center [137, 29] width 52 height 10
type input "p"
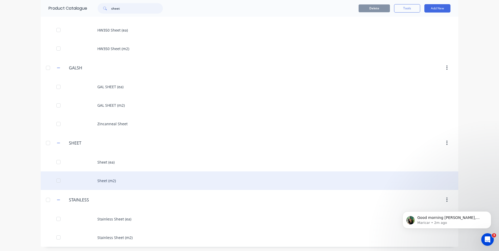
scroll to position [133, 0]
type input "sheet"
click at [104, 179] on div "Sheet (m2)" at bounding box center [250, 180] width 418 height 19
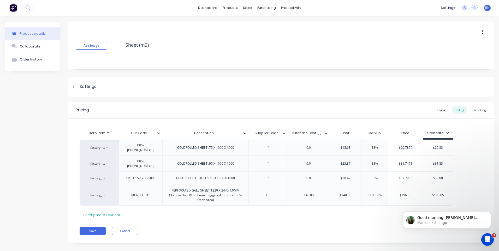
type textarea "x"
click at [109, 161] on div "factory_item" at bounding box center [99, 163] width 29 height 5
click at [460, 222] on p "Maricar • 3m ago" at bounding box center [451, 223] width 67 height 5
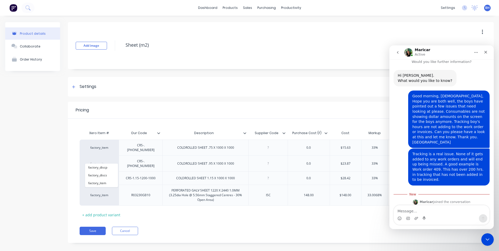
scroll to position [40, 0]
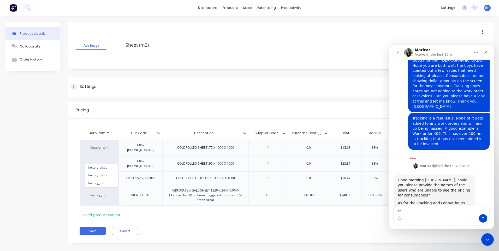
type textarea "a"
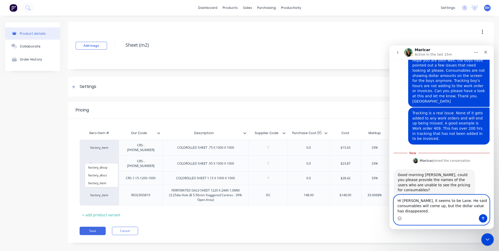
click at [480, 210] on textarea "Hi [PERSON_NAME], it seems to be Lane. He said consumables will come up, but th…" at bounding box center [442, 204] width 96 height 19
click at [481, 210] on textarea "Hi [PERSON_NAME], it seems to be Lane. He said consumables will come up, but th…" at bounding box center [442, 204] width 96 height 19
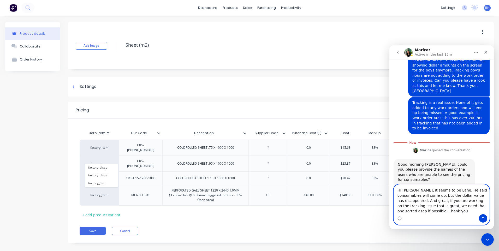
scroll to position [61, 0]
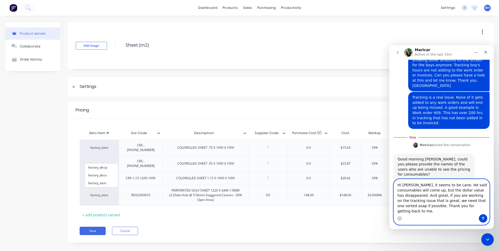
type textarea "Hi [PERSON_NAME], it seems to be Lane. He said consumables will come up, but th…"
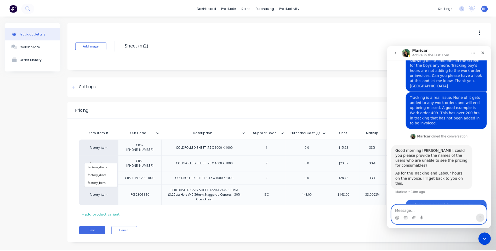
scroll to position [73, 0]
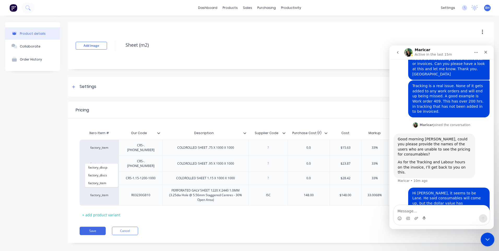
click at [486, 236] on icon "Close Intercom Messenger" at bounding box center [487, 239] width 6 height 6
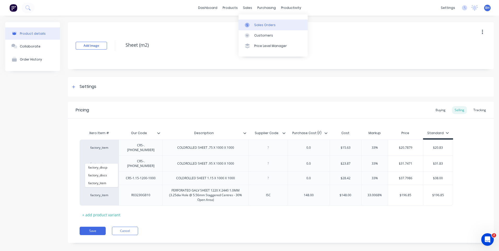
click at [262, 25] on div "Sales Orders" at bounding box center [264, 25] width 21 height 5
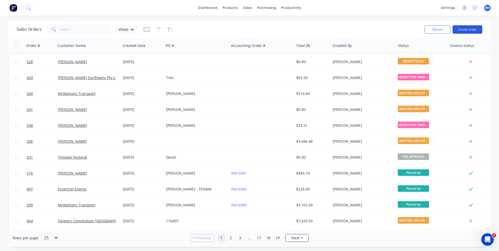
click at [468, 28] on button "Create order" at bounding box center [468, 29] width 30 height 8
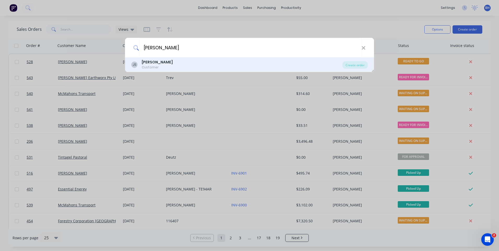
type input "[PERSON_NAME]"
click at [192, 66] on div "[PERSON_NAME] Customer" at bounding box center [236, 65] width 211 height 10
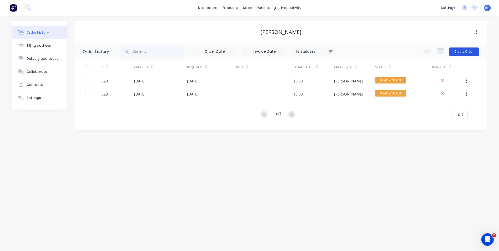
click at [456, 49] on button "Create Order" at bounding box center [464, 52] width 30 height 8
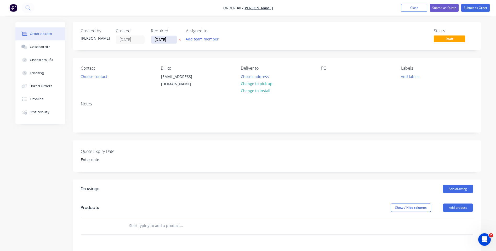
click at [159, 37] on input "[DATE]" at bounding box center [164, 40] width 26 height 8
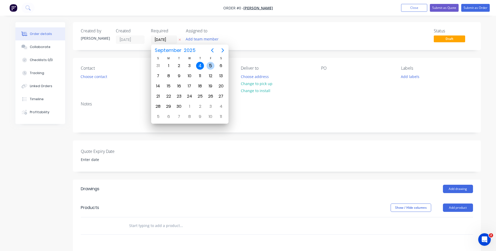
click at [211, 66] on div "5" at bounding box center [210, 66] width 8 height 8
type input "[DATE]"
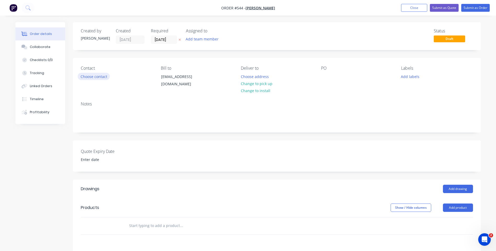
click at [98, 74] on button "Choose contact" at bounding box center [94, 76] width 32 height 7
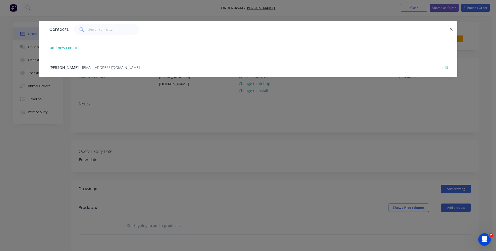
click at [100, 67] on span "- [EMAIL_ADDRESS][DOMAIN_NAME] -" at bounding box center [111, 67] width 62 height 5
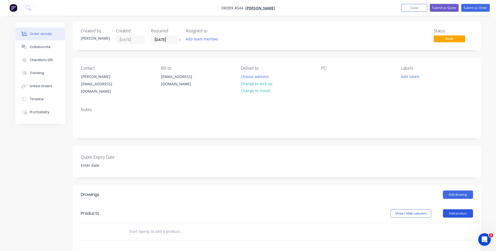
click at [454, 210] on button "Add product" at bounding box center [458, 214] width 30 height 8
click at [443, 223] on div "Product catalogue" at bounding box center [448, 227] width 40 height 8
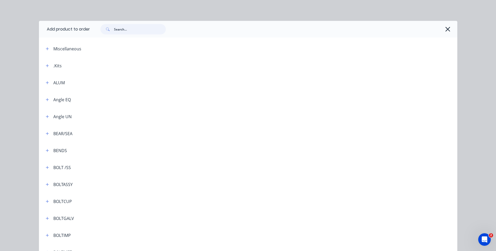
click at [138, 28] on input "text" at bounding box center [140, 29] width 52 height 10
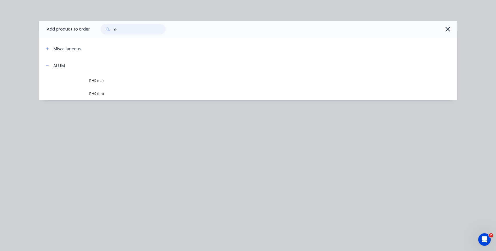
type input "r"
type input "shg"
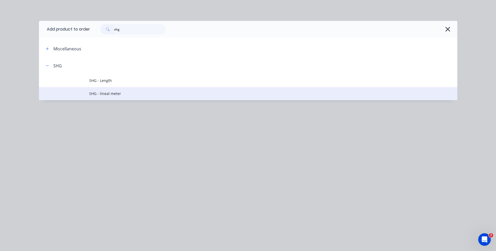
click at [110, 90] on td "SHG - lineal meter" at bounding box center [273, 93] width 368 height 13
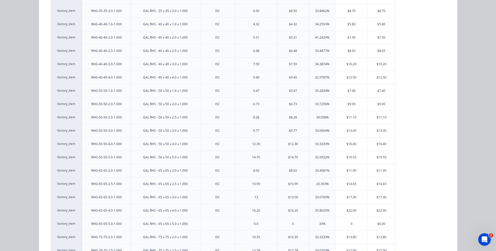
scroll to position [183, 0]
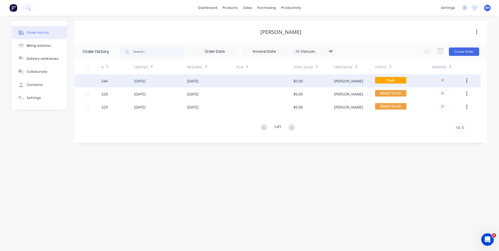
click at [257, 78] on div at bounding box center [264, 80] width 57 height 13
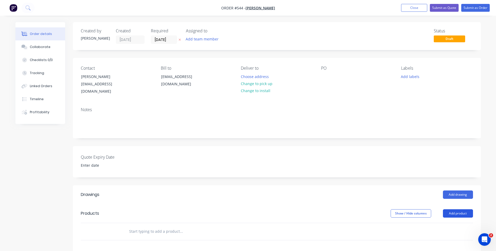
click at [456, 210] on button "Add product" at bounding box center [458, 214] width 30 height 8
click at [441, 223] on div "Product catalogue" at bounding box center [448, 227] width 40 height 8
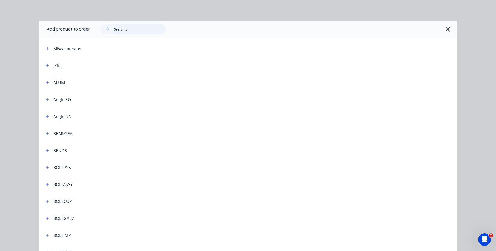
click at [121, 32] on input "text" at bounding box center [140, 29] width 52 height 10
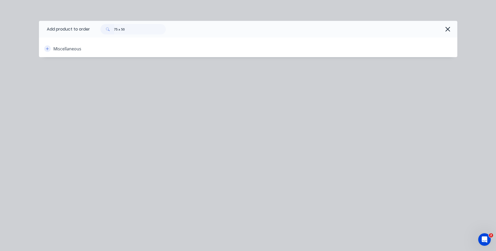
click at [47, 48] on icon "button" at bounding box center [47, 49] width 3 height 4
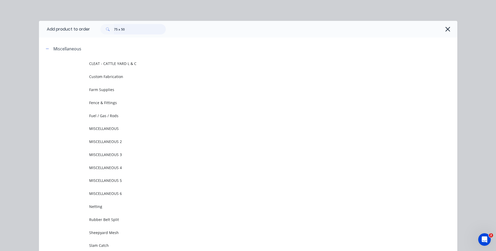
click at [134, 32] on input "75 x 50" at bounding box center [140, 29] width 52 height 10
type input "7"
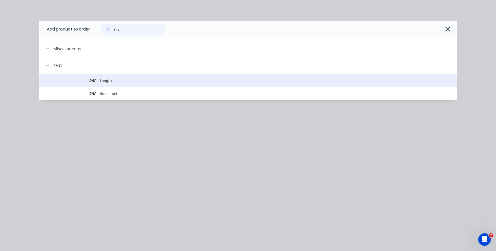
type input "shg"
click at [108, 79] on span "SHG - Length" at bounding box center [236, 80] width 294 height 5
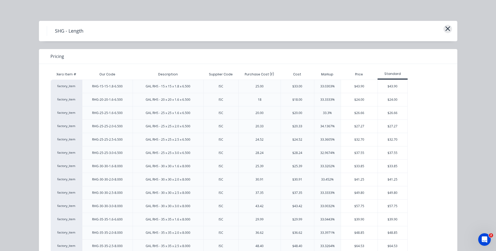
click at [445, 28] on icon "button" at bounding box center [447, 28] width 5 height 7
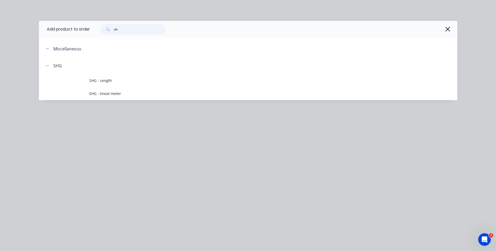
type input "s"
type input "rhg"
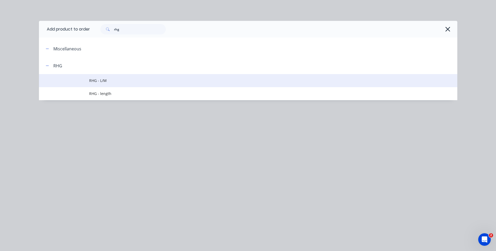
click at [102, 78] on span "RHG - L/M" at bounding box center [236, 80] width 294 height 5
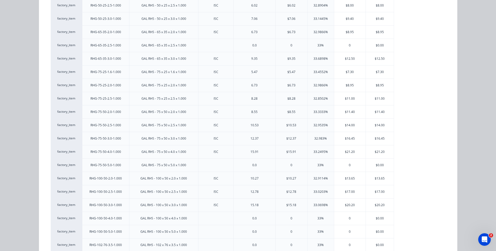
scroll to position [157, 0]
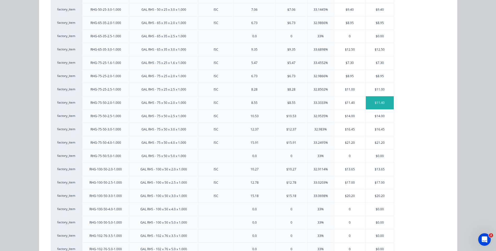
click at [379, 100] on div "$11.40" at bounding box center [379, 102] width 28 height 13
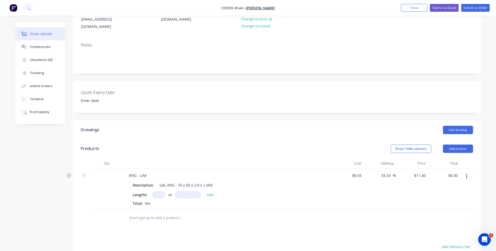
scroll to position [78, 0]
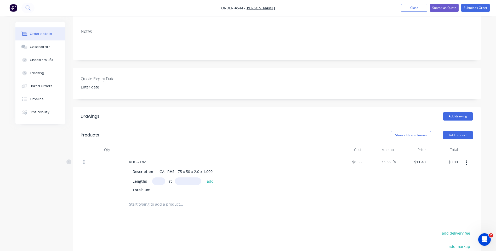
click at [156, 178] on input "text" at bounding box center [158, 182] width 13 height 8
type input "2"
type input "2400mm"
click at [210, 178] on button "add" at bounding box center [210, 181] width 12 height 7
type input "$54.72"
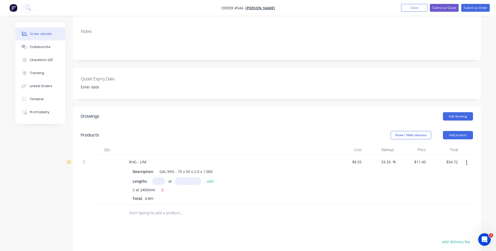
click at [161, 210] on input "text" at bounding box center [181, 213] width 104 height 10
click at [461, 131] on button "Add product" at bounding box center [458, 135] width 30 height 8
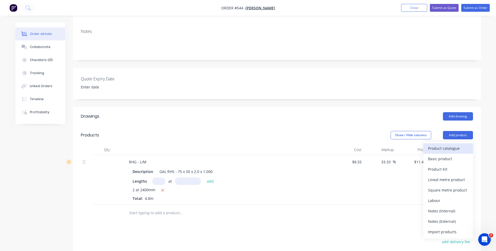
click at [440, 145] on div "Product catalogue" at bounding box center [448, 149] width 40 height 8
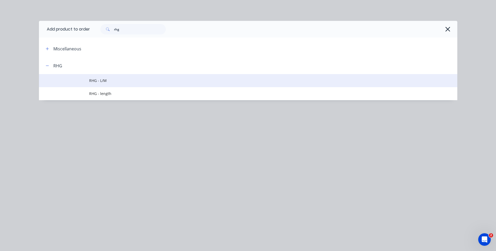
click at [89, 77] on td "RHG - L/M" at bounding box center [273, 80] width 368 height 13
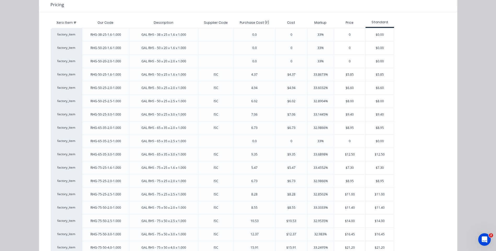
scroll to position [52, 0]
click at [375, 206] on div "$11.40" at bounding box center [379, 207] width 28 height 13
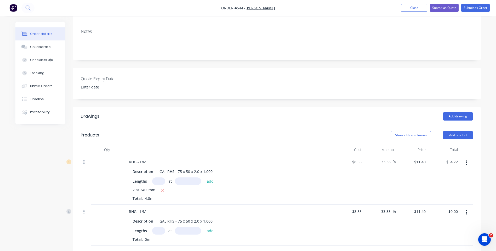
scroll to position [131, 0]
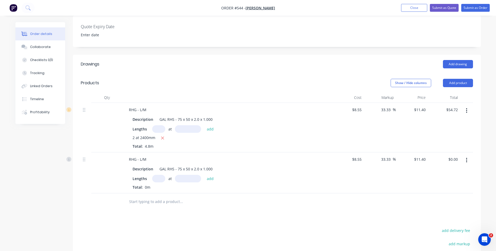
click at [160, 175] on input "text" at bounding box center [158, 179] width 13 height 8
type input "1"
type input "1800mm"
click at [210, 175] on button "add" at bounding box center [210, 178] width 12 height 7
type input "$20.52"
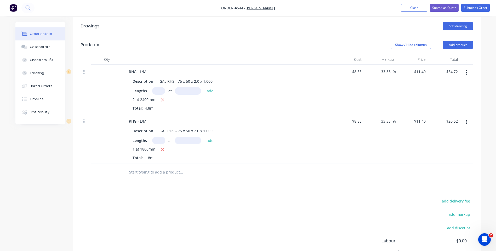
scroll to position [183, 0]
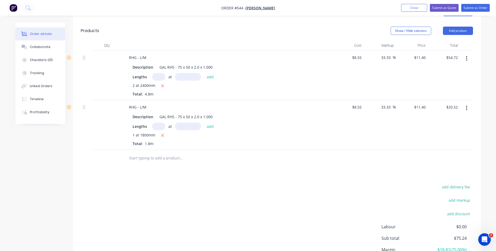
click at [155, 153] on input "text" at bounding box center [181, 158] width 104 height 10
click at [179, 154] on input "text" at bounding box center [181, 158] width 104 height 10
click at [465, 27] on button "Add product" at bounding box center [458, 31] width 30 height 8
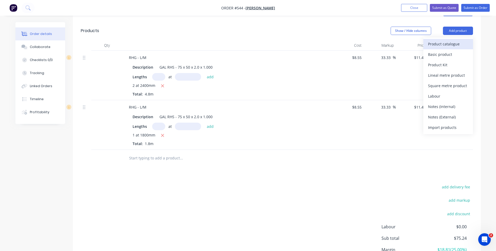
click at [438, 40] on div "Product catalogue" at bounding box center [448, 44] width 40 height 8
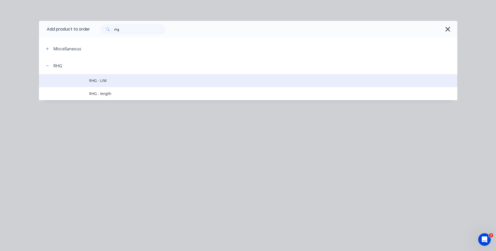
click at [99, 81] on span "RHG - L/M" at bounding box center [236, 80] width 294 height 5
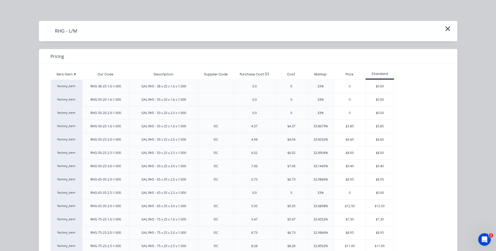
scroll to position [104, 0]
click at [446, 28] on icon "button" at bounding box center [447, 28] width 5 height 7
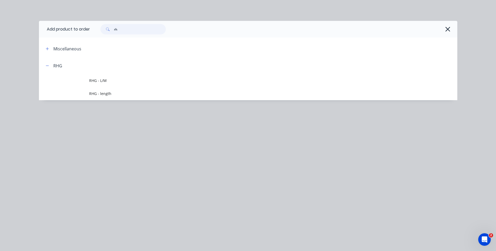
type input "r"
type input "shg"
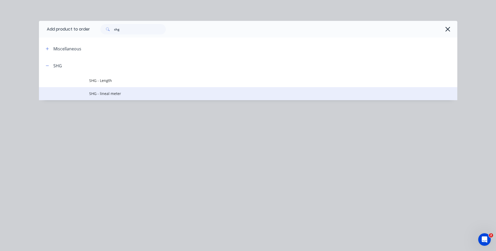
click at [111, 94] on span "SHG - lineal meter" at bounding box center [236, 93] width 294 height 5
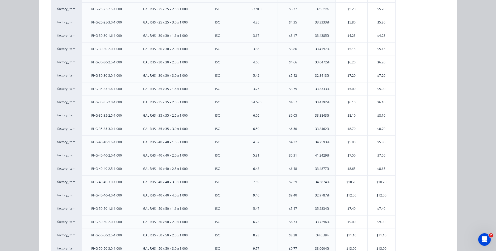
scroll to position [157, 0]
click at [376, 194] on div "$9.00" at bounding box center [381, 196] width 28 height 13
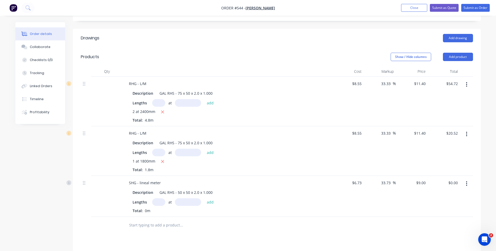
click at [157, 199] on input "text" at bounding box center [158, 203] width 13 height 8
type input "1"
type input "2400mm"
click at [210, 199] on button "add" at bounding box center [210, 202] width 12 height 7
type input "$21.60"
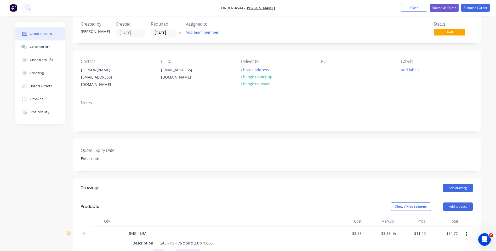
scroll to position [0, 0]
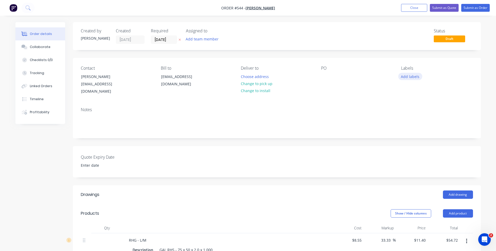
click at [411, 75] on button "Add labels" at bounding box center [410, 76] width 24 height 7
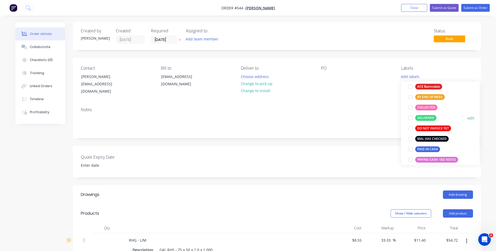
scroll to position [10, 0]
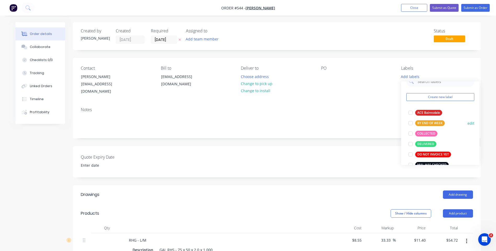
click at [409, 123] on div at bounding box center [410, 123] width 10 height 10
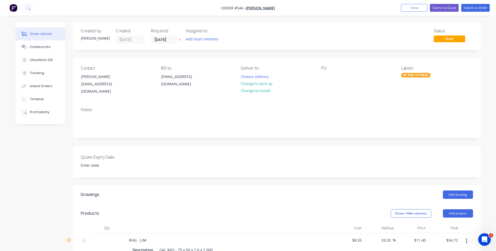
click at [328, 107] on div "Notes" at bounding box center [277, 109] width 392 height 5
click at [264, 82] on button "Change to pick up" at bounding box center [256, 83] width 37 height 7
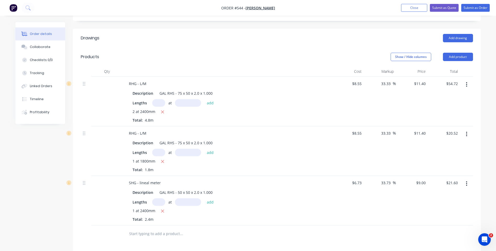
scroll to position [26, 0]
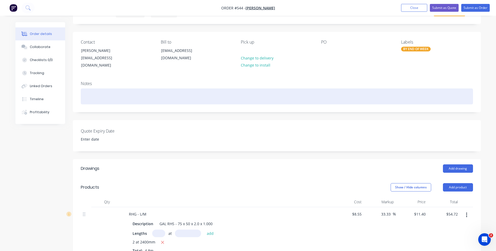
click at [103, 93] on div at bounding box center [277, 97] width 392 height 16
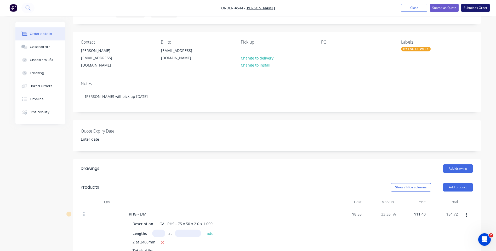
click at [474, 7] on button "Submit as Order" at bounding box center [475, 8] width 28 height 8
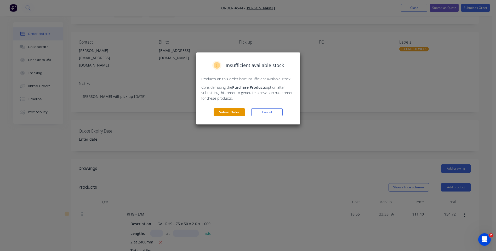
click at [224, 111] on button "Submit Order" at bounding box center [228, 112] width 31 height 8
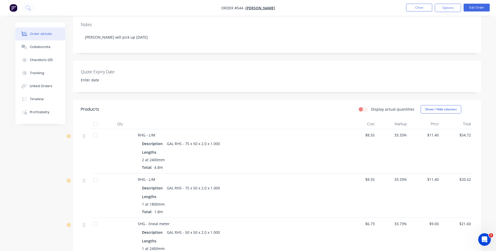
scroll to position [0, 0]
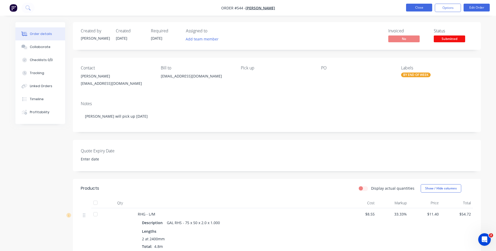
click at [416, 6] on button "Close" at bounding box center [419, 8] width 26 height 8
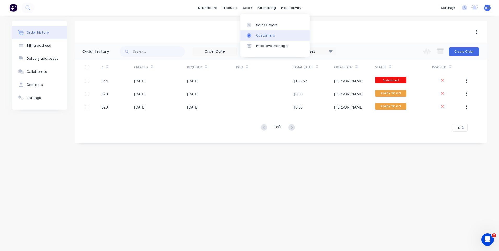
click at [264, 34] on div "Customers" at bounding box center [265, 35] width 19 height 5
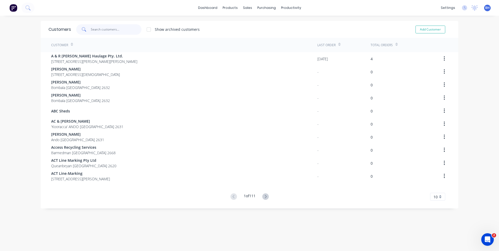
click at [112, 31] on input "text" at bounding box center [116, 29] width 51 height 10
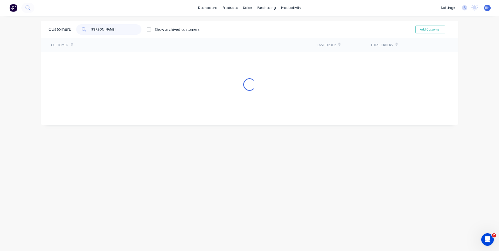
type input "[PERSON_NAME]"
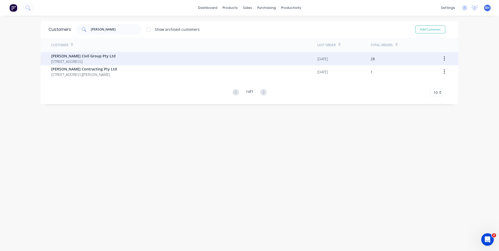
click at [107, 59] on span "[PERSON_NAME] Civil Group Pty Ltd" at bounding box center [83, 55] width 65 height 5
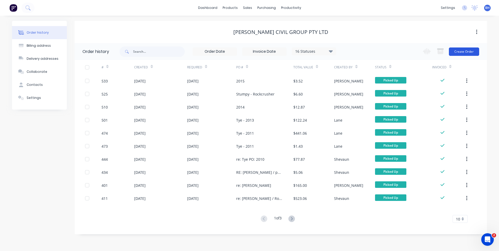
click at [460, 50] on button "Create Order" at bounding box center [464, 52] width 30 height 8
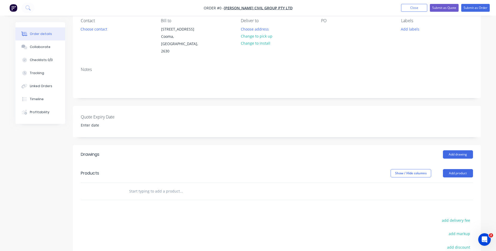
scroll to position [52, 0]
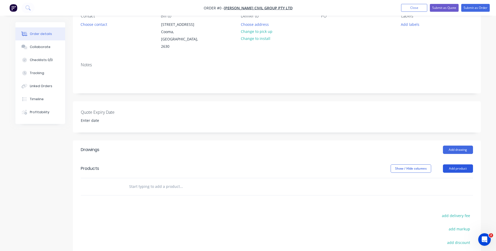
click at [460, 165] on button "Add product" at bounding box center [458, 169] width 30 height 8
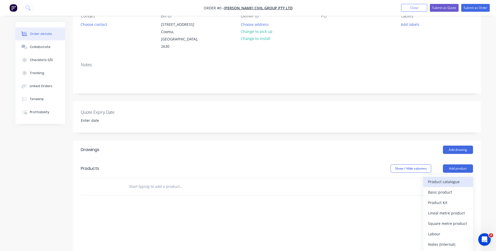
click at [445, 178] on div "Product catalogue" at bounding box center [448, 182] width 40 height 8
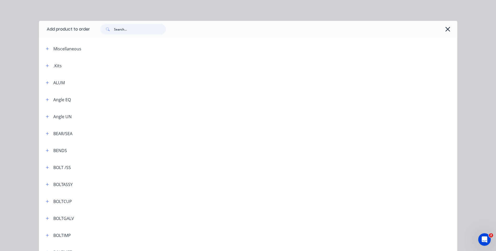
click at [130, 30] on input "text" at bounding box center [140, 29] width 52 height 10
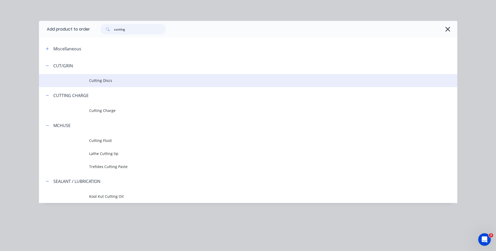
type input "cutting"
click at [109, 80] on span "Cutting Discs" at bounding box center [236, 80] width 294 height 5
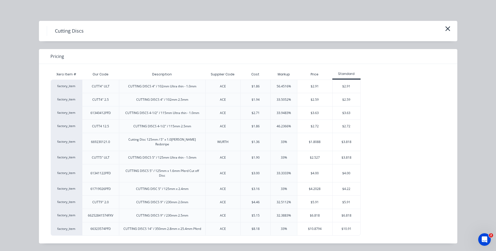
scroll to position [130, 0]
click at [449, 28] on icon "button" at bounding box center [447, 28] width 5 height 5
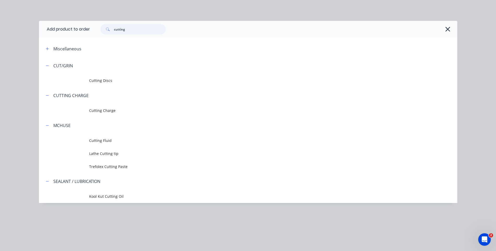
click at [138, 29] on input "cutting" at bounding box center [140, 29] width 52 height 10
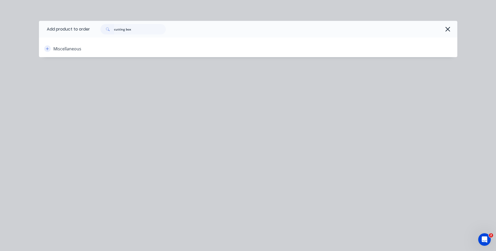
click at [47, 48] on icon "button" at bounding box center [47, 48] width 3 height 3
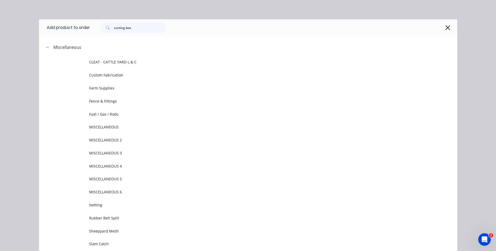
scroll to position [0, 0]
click at [134, 33] on input "cutting box" at bounding box center [140, 29] width 52 height 10
type input "c"
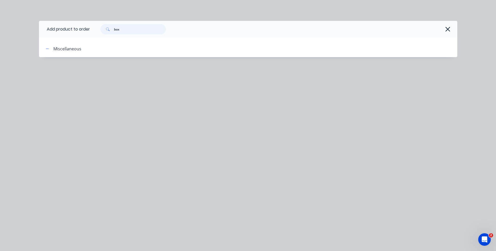
click at [134, 30] on input "box" at bounding box center [140, 29] width 52 height 10
type input "b"
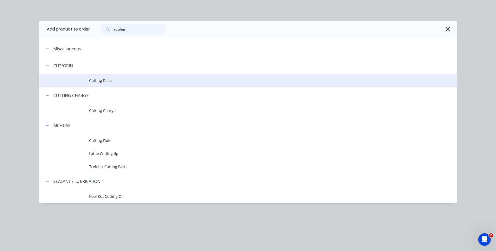
type input "cutting"
click at [105, 79] on span "Cutting Discs" at bounding box center [236, 80] width 294 height 5
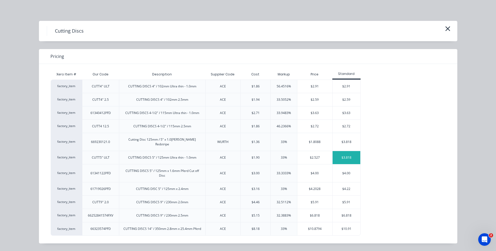
click at [347, 151] on div "$3.818" at bounding box center [346, 157] width 28 height 13
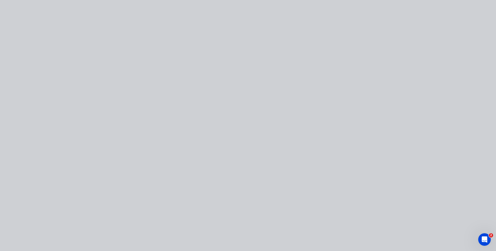
scroll to position [123, 0]
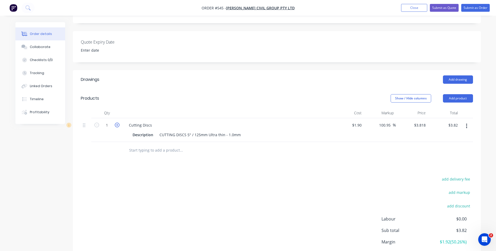
click at [117, 123] on icon "button" at bounding box center [117, 125] width 5 height 5
type input "2"
type input "$7.64"
click at [117, 123] on icon "button" at bounding box center [117, 125] width 5 height 5
type input "3"
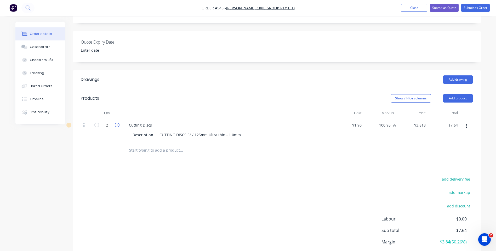
type input "$11.45"
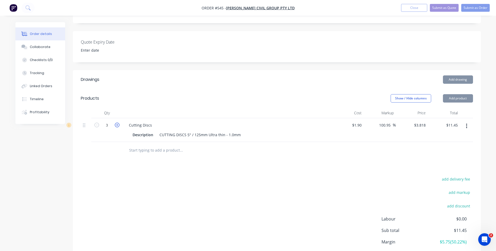
click at [117, 123] on icon "button" at bounding box center [117, 125] width 5 height 5
type input "4"
type input "$15.27"
click at [117, 123] on icon "button" at bounding box center [117, 125] width 5 height 5
type input "5"
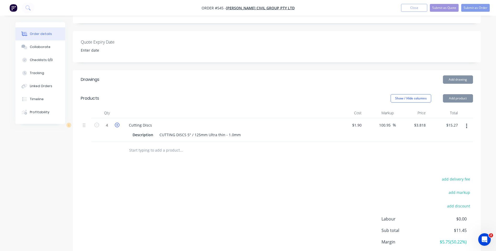
type input "$19.09"
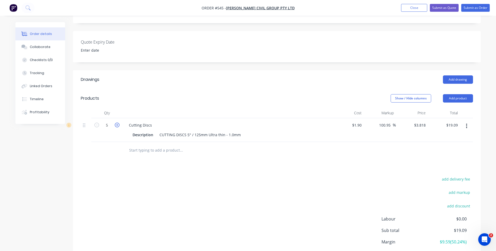
click at [117, 123] on icon "button" at bounding box center [117, 125] width 5 height 5
type input "6"
type input "$22.91"
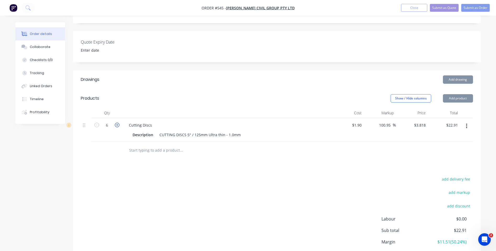
click at [117, 123] on icon "button" at bounding box center [117, 125] width 5 height 5
type input "7"
type input "$26.73"
click at [117, 123] on icon "button" at bounding box center [117, 125] width 5 height 5
type input "8"
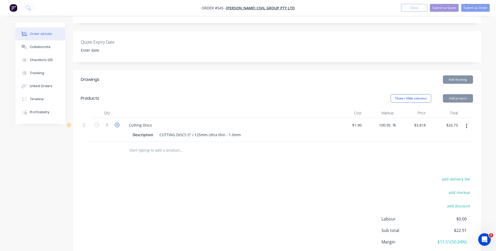
type input "$30.54"
click at [117, 123] on icon "button" at bounding box center [117, 125] width 5 height 5
type input "9"
type input "$34.36"
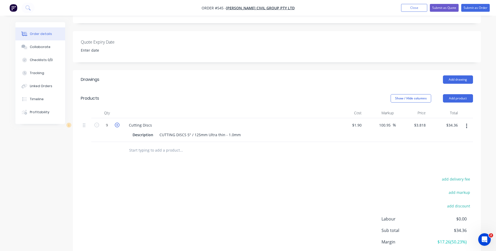
click at [117, 123] on icon "button" at bounding box center [117, 125] width 5 height 5
type input "10"
type input "$38.18"
click at [117, 123] on icon "button" at bounding box center [117, 125] width 5 height 5
type input "11"
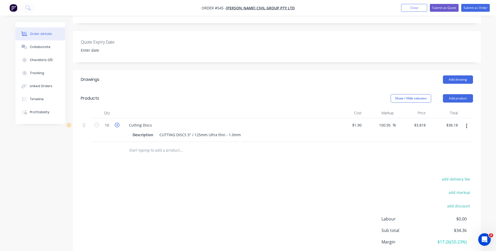
type input "$42.00"
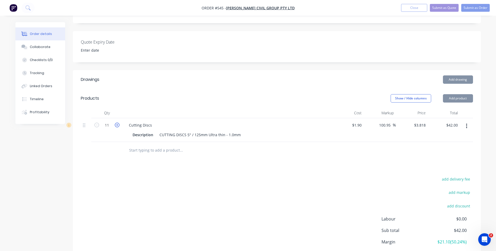
click at [117, 123] on icon "button" at bounding box center [117, 125] width 5 height 5
type input "12"
type input "$45.82"
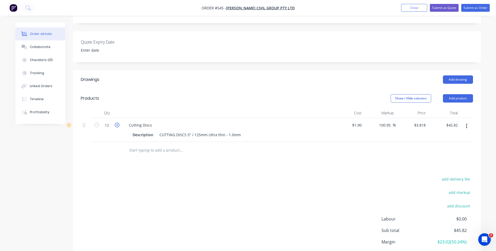
click at [117, 123] on icon "button" at bounding box center [117, 125] width 5 height 5
type input "13"
type input "$49.63"
click at [117, 123] on icon "button" at bounding box center [117, 125] width 5 height 5
type input "14"
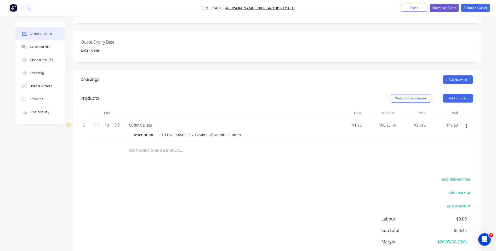
type input "$53.45"
click at [117, 123] on icon "button" at bounding box center [117, 125] width 5 height 5
type input "15"
type input "$57.27"
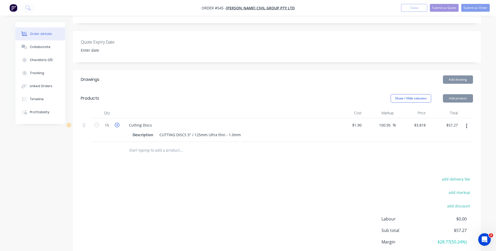
click at [117, 123] on icon "button" at bounding box center [117, 125] width 5 height 5
type input "16"
type input "$61.09"
click at [117, 123] on icon "button" at bounding box center [117, 125] width 5 height 5
type input "17"
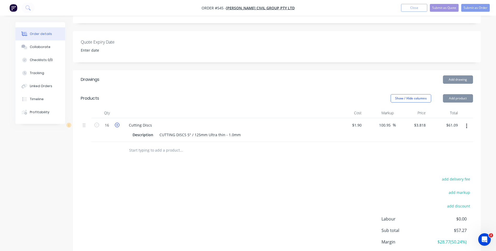
type input "$64.91"
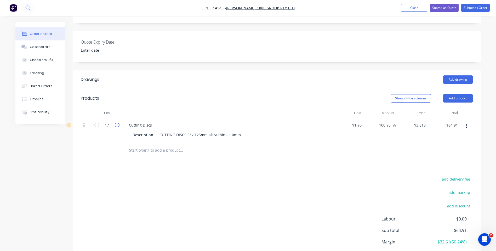
click at [117, 123] on icon "button" at bounding box center [117, 125] width 5 height 5
type input "18"
type input "$68.72"
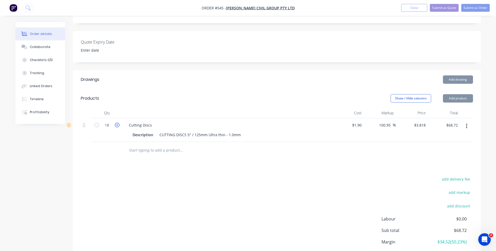
click at [117, 123] on icon "button" at bounding box center [117, 125] width 5 height 5
type input "19"
type input "$72.54"
click at [117, 123] on icon "button" at bounding box center [117, 125] width 5 height 5
type input "20"
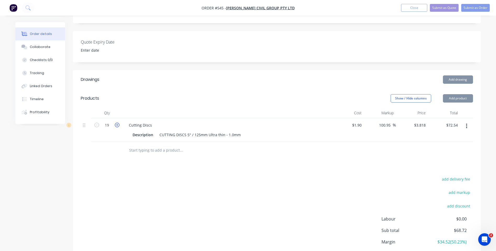
type input "$76.36"
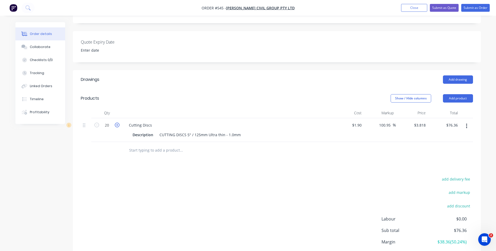
click at [117, 123] on icon "button" at bounding box center [117, 125] width 5 height 5
type input "21"
type input "$80.18"
click at [117, 123] on icon "button" at bounding box center [117, 125] width 5 height 5
type input "22"
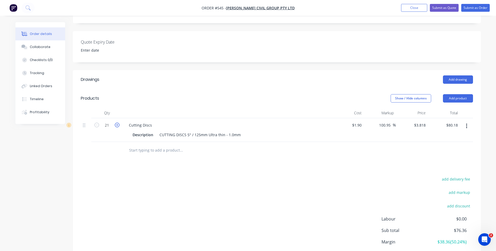
type input "$84.00"
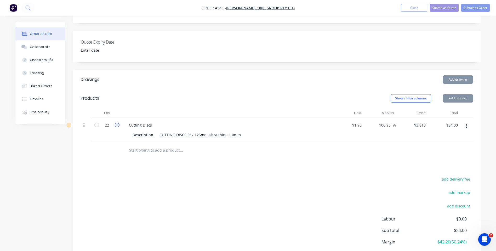
click at [117, 123] on icon "button" at bounding box center [117, 125] width 5 height 5
type input "23"
type input "$87.81"
click at [117, 123] on icon "button" at bounding box center [117, 125] width 5 height 5
type input "24"
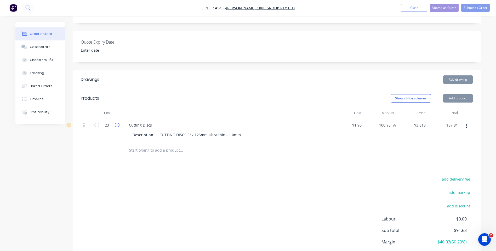
type input "$91.63"
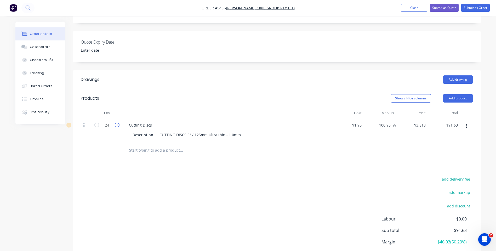
click at [117, 123] on icon "button" at bounding box center [117, 125] width 5 height 5
type input "25"
type input "$95.45"
click at [117, 151] on div at bounding box center [106, 150] width 31 height 17
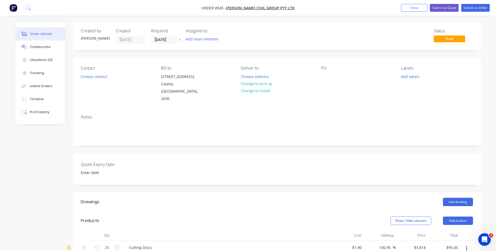
click at [321, 73] on div "PO" at bounding box center [357, 84] width 72 height 37
click at [323, 72] on div "PO" at bounding box center [357, 84] width 72 height 37
click at [323, 70] on div "PO" at bounding box center [357, 68] width 72 height 5
click at [326, 68] on div "PO" at bounding box center [357, 68] width 72 height 5
click at [416, 6] on button "Close" at bounding box center [414, 8] width 26 height 8
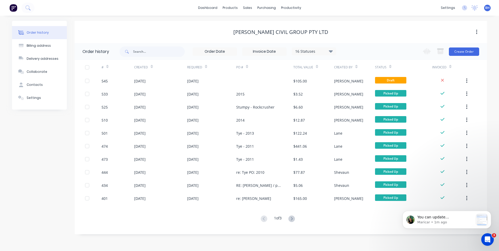
scroll to position [248, 0]
click at [425, 220] on p "Maricar • 7m ago" at bounding box center [446, 222] width 56 height 5
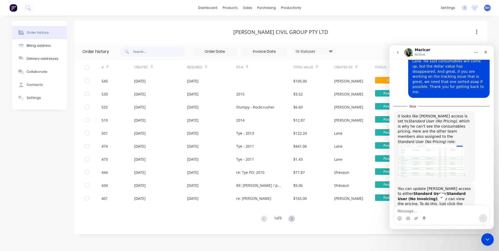
scroll to position [179, 0]
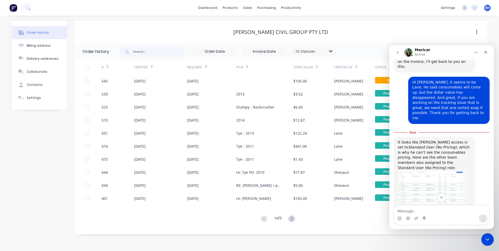
click at [450, 171] on img "Maricar says…" at bounding box center [433, 188] width 70 height 35
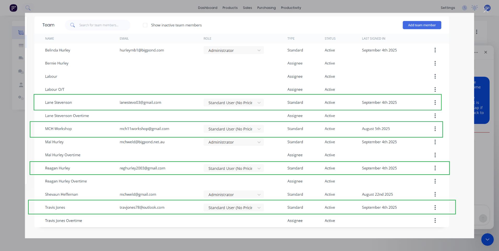
click at [486, 9] on div "Close" at bounding box center [486, 10] width 5 height 5
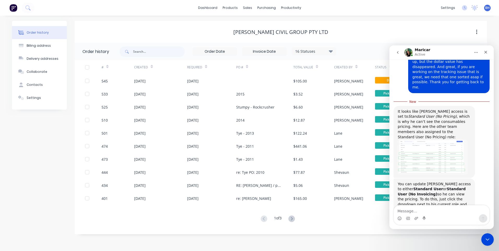
scroll to position [257, 0]
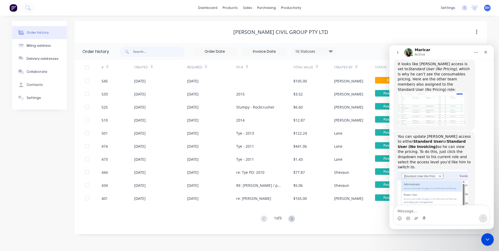
click at [421, 170] on img "Maricar says…" at bounding box center [433, 203] width 70 height 67
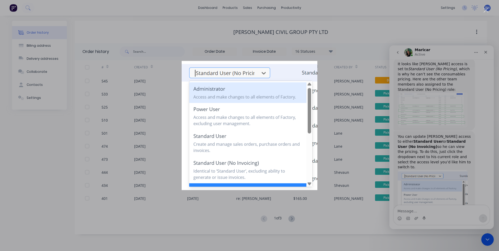
click at [360, 38] on div "Intercom messenger" at bounding box center [249, 125] width 499 height 251
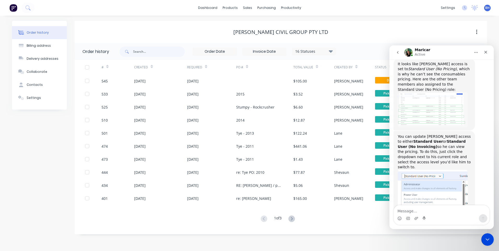
click at [475, 53] on icon "Home" at bounding box center [476, 52] width 3 height 1
click at [435, 33] on div "[PERSON_NAME] Civil Group Pty Ltd" at bounding box center [281, 32] width 413 height 6
click at [398, 53] on icon "go back" at bounding box center [398, 52] width 2 height 3
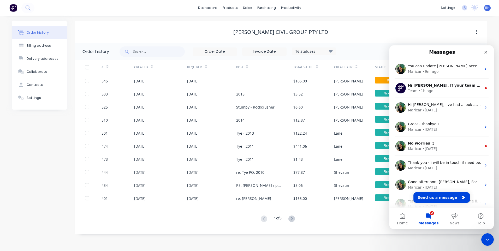
click at [363, 40] on div "[PERSON_NAME] Civil Group Pty Ltd" at bounding box center [281, 32] width 413 height 22
click at [485, 51] on icon "Close" at bounding box center [486, 52] width 4 height 4
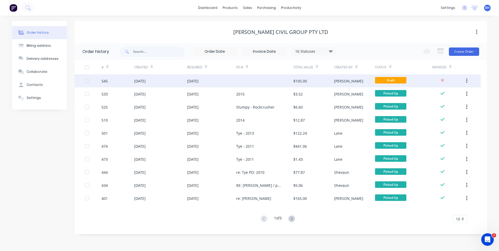
click at [261, 78] on div at bounding box center [264, 80] width 57 height 13
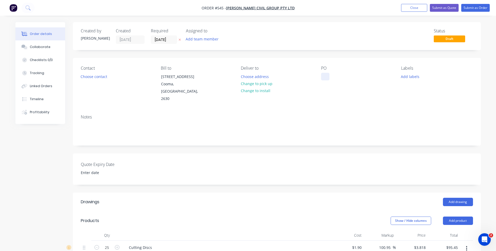
click at [324, 75] on div at bounding box center [325, 77] width 8 height 8
click at [261, 84] on button "Change to pick up" at bounding box center [256, 83] width 37 height 7
click at [103, 78] on button "Choose contact" at bounding box center [94, 76] width 32 height 7
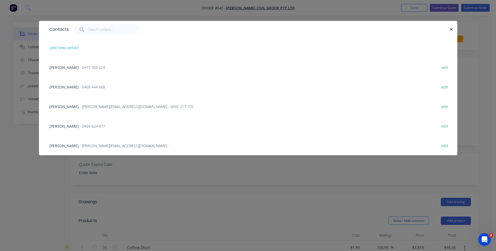
click at [107, 106] on span "- [PERSON_NAME][EMAIL_ADDRESS][DOMAIN_NAME] - 0492 217 155" at bounding box center [137, 106] width 114 height 5
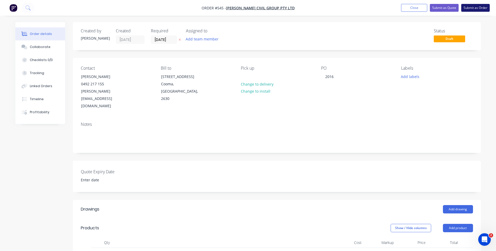
click at [470, 7] on button "Submit as Order" at bounding box center [475, 8] width 28 height 8
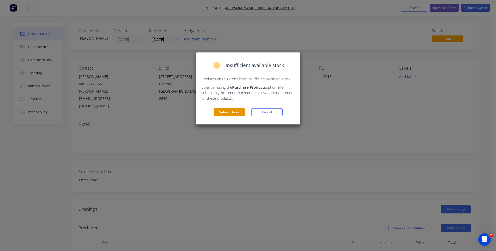
click at [225, 111] on button "Submit Order" at bounding box center [228, 112] width 31 height 8
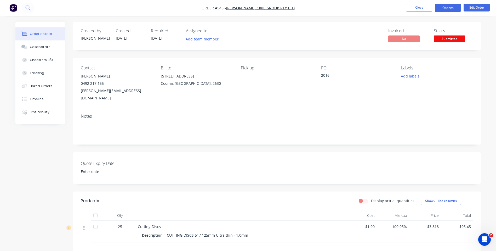
click at [448, 8] on button "Options" at bounding box center [447, 8] width 26 height 8
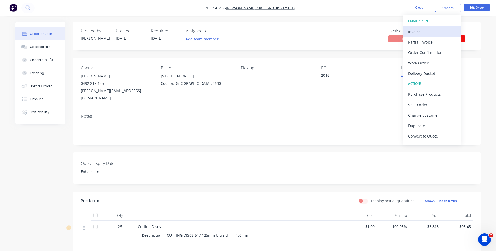
click at [420, 32] on div "Invoice" at bounding box center [432, 32] width 48 height 8
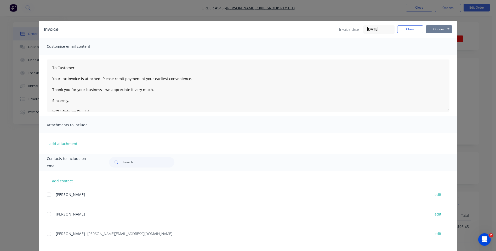
click at [437, 33] on button "Options" at bounding box center [439, 29] width 26 height 8
click at [437, 38] on button "Preview" at bounding box center [442, 38] width 33 height 9
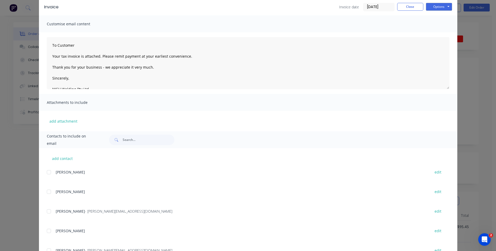
scroll to position [45, 0]
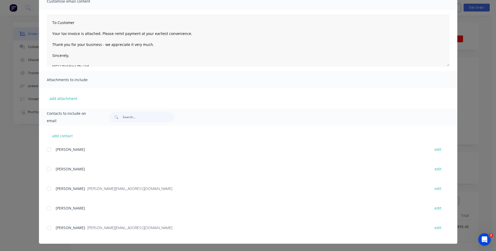
click at [46, 189] on div at bounding box center [49, 189] width 10 height 10
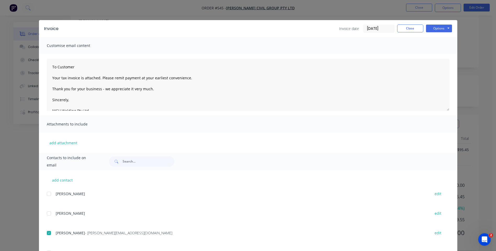
scroll to position [0, 0]
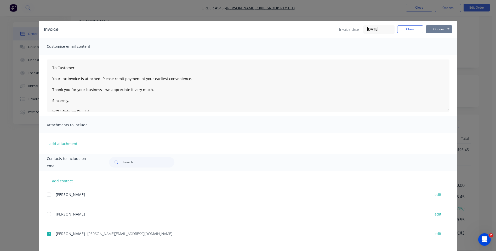
click at [428, 28] on button "Options" at bounding box center [439, 29] width 26 height 8
click at [432, 56] on button "Email" at bounding box center [442, 55] width 33 height 9
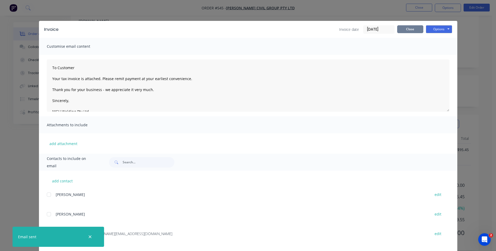
click at [399, 29] on button "Close" at bounding box center [410, 29] width 26 height 8
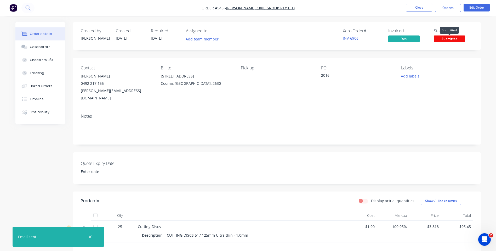
click at [449, 39] on span "Submitted" at bounding box center [448, 39] width 31 height 7
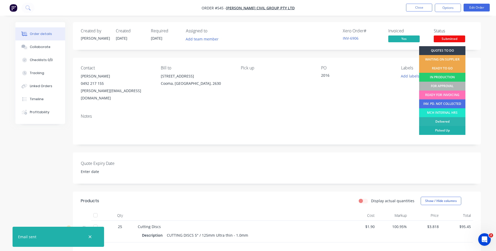
click at [435, 130] on div "Picked Up" at bounding box center [442, 130] width 46 height 9
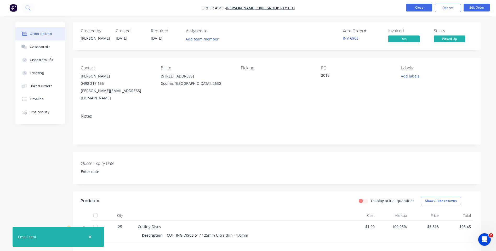
click at [416, 7] on button "Close" at bounding box center [419, 8] width 26 height 8
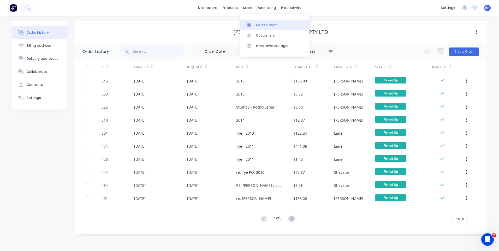
click at [260, 23] on div "Sales Orders" at bounding box center [266, 25] width 21 height 5
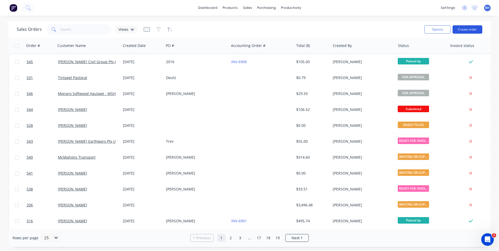
click at [469, 27] on button "Create order" at bounding box center [468, 29] width 30 height 8
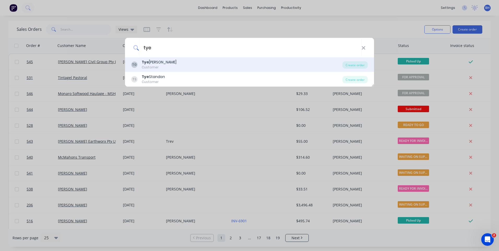
type input "tye"
click at [176, 61] on div "TG [PERSON_NAME] Customer" at bounding box center [236, 65] width 211 height 10
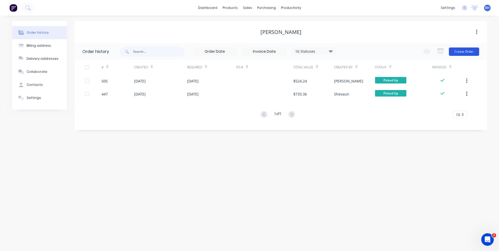
click at [472, 48] on button "Create Order" at bounding box center [464, 52] width 30 height 8
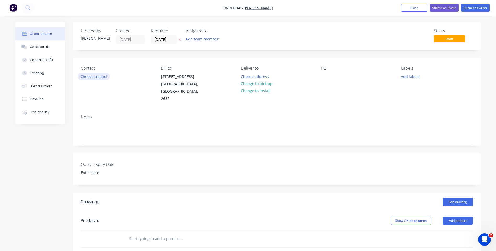
click at [103, 75] on button "Choose contact" at bounding box center [94, 76] width 32 height 7
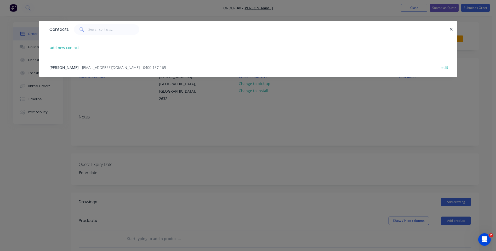
click at [106, 67] on span "- [EMAIL_ADDRESS][DOMAIN_NAME] - 0400 167 165" at bounding box center [123, 67] width 86 height 5
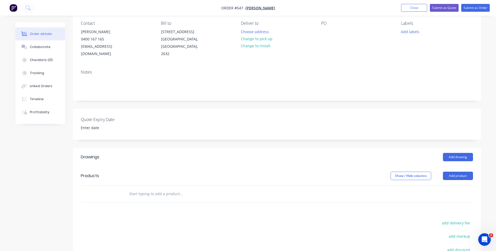
scroll to position [52, 0]
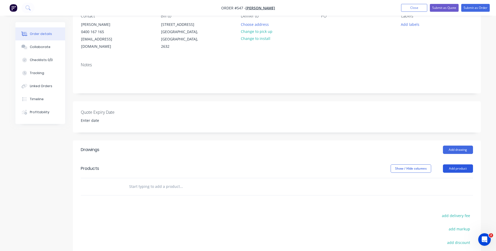
click at [460, 165] on button "Add product" at bounding box center [458, 169] width 30 height 8
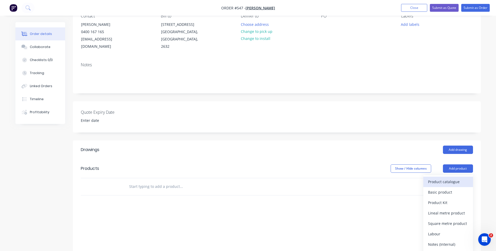
click at [445, 178] on div "Product catalogue" at bounding box center [448, 182] width 40 height 8
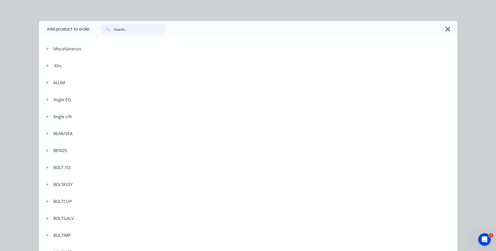
click at [132, 32] on input "text" at bounding box center [140, 29] width 52 height 10
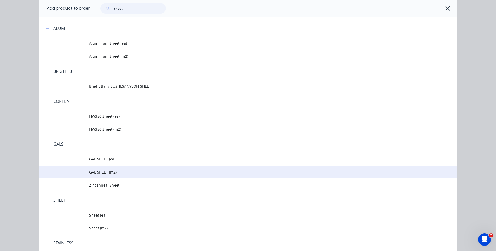
scroll to position [87, 0]
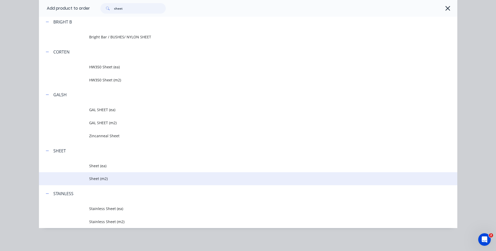
type input "sheet"
click at [97, 178] on span "Sheet (m2)" at bounding box center [236, 178] width 294 height 5
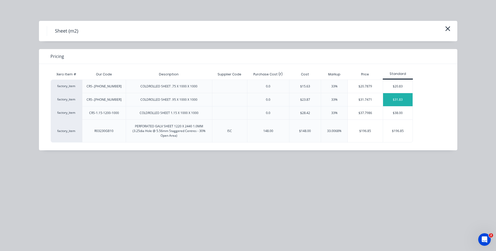
click at [402, 98] on div "$31.83" at bounding box center [398, 99] width 30 height 13
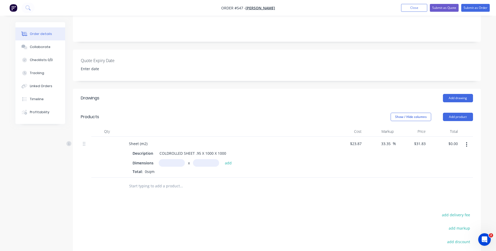
scroll to position [104, 0]
click at [168, 159] on input "text" at bounding box center [172, 163] width 26 height 8
type input "1300m"
type input "385m"
click at [228, 159] on button "add" at bounding box center [228, 162] width 12 height 7
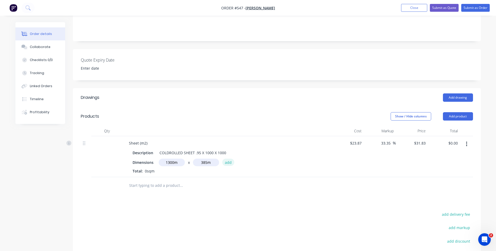
type input "$15,930,915.00"
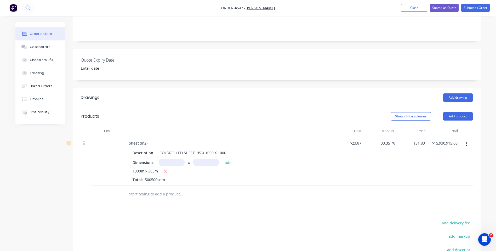
click at [105, 136] on div at bounding box center [106, 161] width 31 height 50
click at [127, 139] on div "Sheet (m2)" at bounding box center [138, 143] width 27 height 8
click at [97, 136] on div at bounding box center [106, 161] width 31 height 50
click at [106, 139] on div at bounding box center [106, 161] width 31 height 50
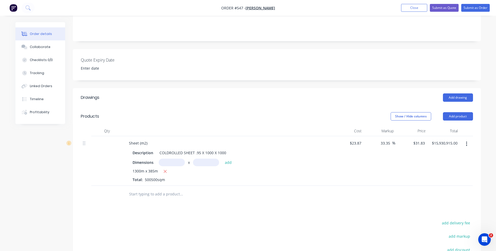
click at [106, 138] on div at bounding box center [106, 161] width 31 height 50
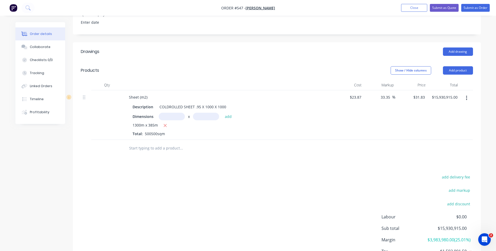
scroll to position [162, 0]
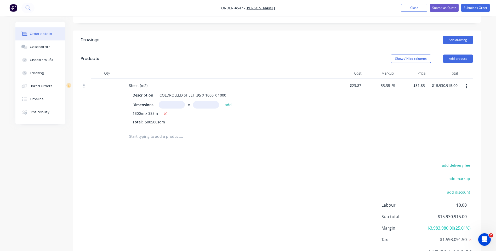
click at [168, 101] on input "text" at bounding box center [172, 105] width 26 height 8
type input "1.3m"
click at [209, 101] on input "text" at bounding box center [206, 105] width 26 height 8
type input "0.385m"
click at [226, 101] on button "add" at bounding box center [228, 104] width 12 height 7
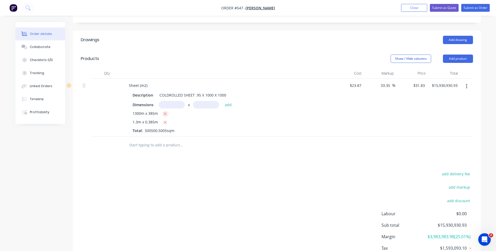
click at [165, 112] on icon "button" at bounding box center [164, 114] width 3 height 5
type input "$15.93"
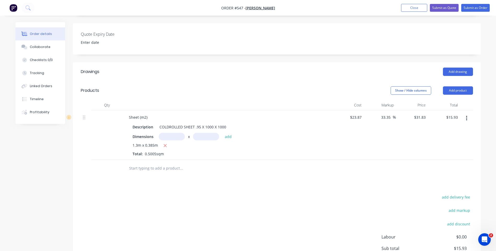
scroll to position [130, 0]
click at [482, 240] on icon "Open Intercom Messenger" at bounding box center [483, 239] width 9 height 9
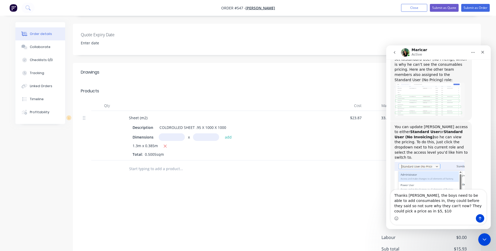
scroll to position [264, 0]
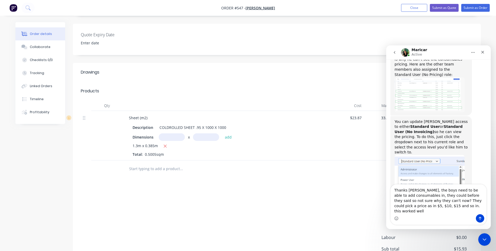
type textarea "Thanks [PERSON_NAME], the boys need to be able to add consumables in, they coul…"
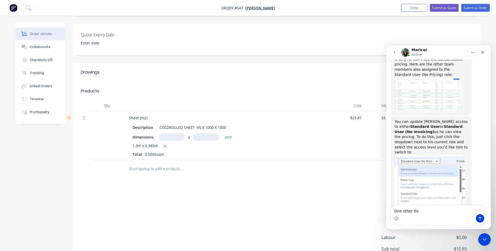
scroll to position [284, 0]
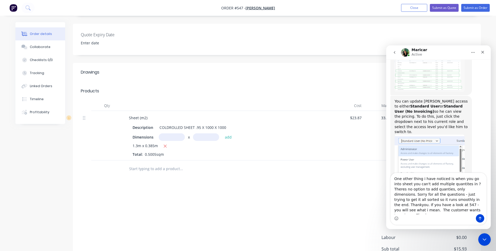
type textarea "One other thing i have noticed is when you go into sheet you can't add multiple…"
click at [478, 217] on icon "Send a message…" at bounding box center [480, 219] width 4 height 4
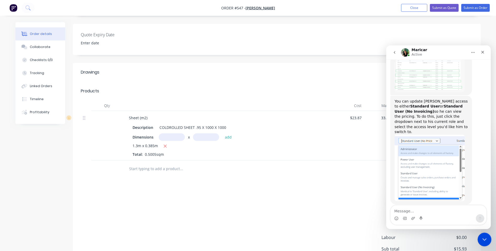
click at [486, 240] on icon "Close Intercom Messenger" at bounding box center [483, 239] width 6 height 6
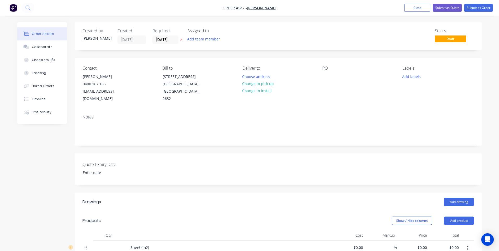
type input "$23.87"
type input "33.35"
type input "$31.83"
type input "$15.93"
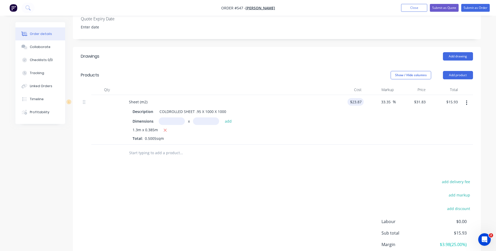
scroll to position [157, 0]
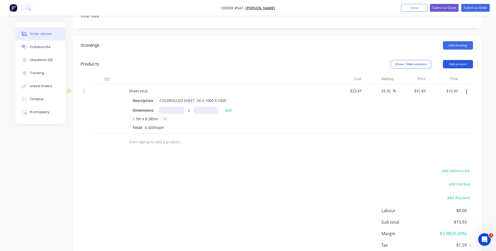
click at [448, 60] on button "Add product" at bounding box center [458, 64] width 30 height 8
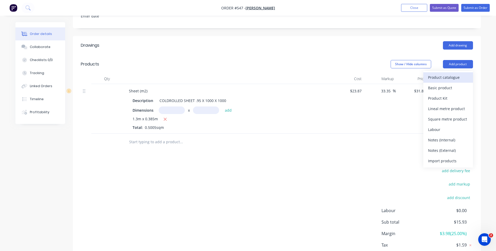
click at [442, 74] on div "Product catalogue" at bounding box center [448, 78] width 40 height 8
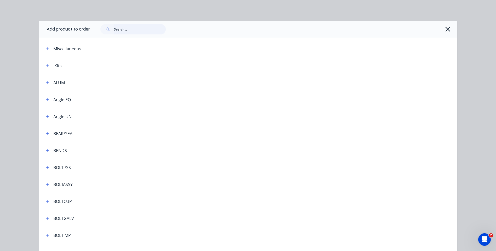
click at [123, 31] on input "text" at bounding box center [140, 29] width 52 height 10
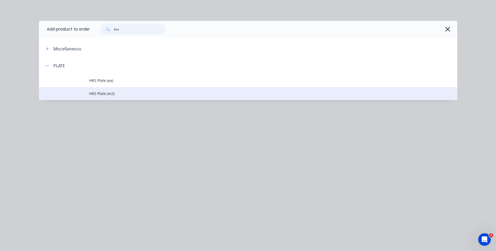
type input "hrs"
click at [100, 94] on span "HRS Plate (m2)" at bounding box center [236, 93] width 294 height 5
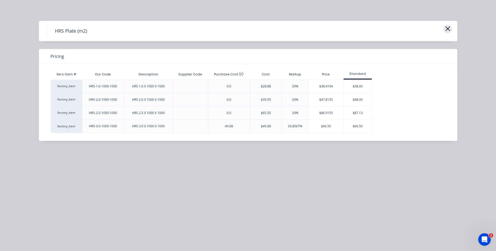
click at [447, 28] on icon "button" at bounding box center [447, 28] width 5 height 7
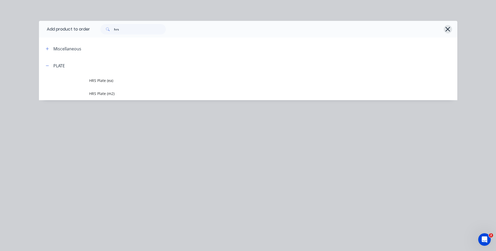
click at [445, 27] on icon "button" at bounding box center [447, 29] width 5 height 5
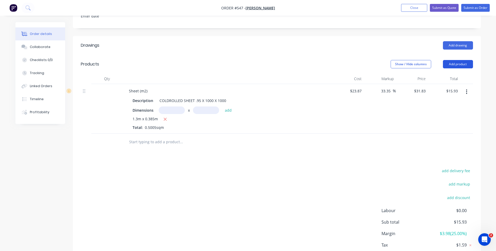
click at [455, 60] on button "Add product" at bounding box center [458, 64] width 30 height 8
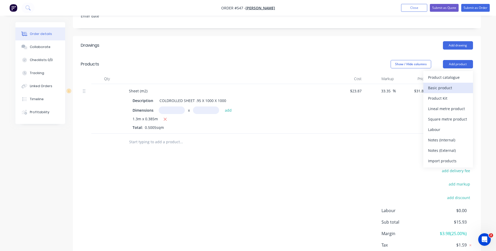
click at [443, 84] on div "Basic product" at bounding box center [448, 88] width 40 height 8
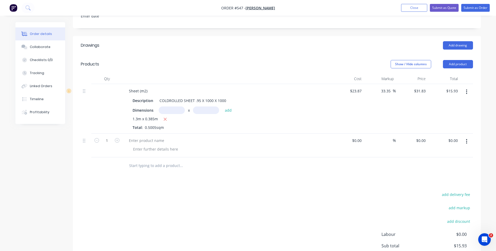
click at [468, 137] on button "button" at bounding box center [466, 141] width 12 height 9
click at [437, 183] on div "Delete" at bounding box center [448, 187] width 40 height 8
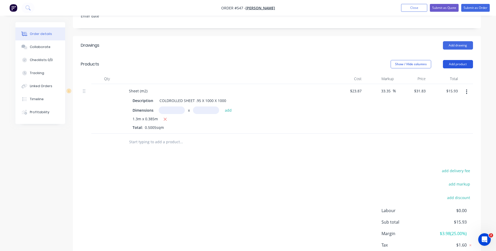
click at [462, 60] on button "Add product" at bounding box center [458, 64] width 30 height 8
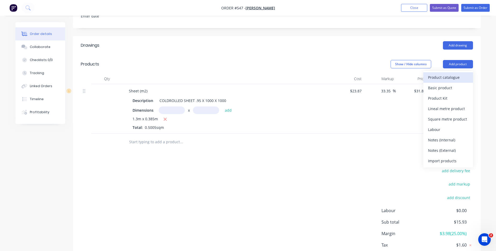
click at [448, 74] on div "Product catalogue" at bounding box center [448, 78] width 40 height 8
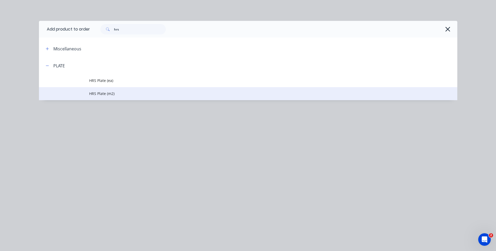
click at [96, 92] on span "HRS Plate (m2)" at bounding box center [236, 93] width 294 height 5
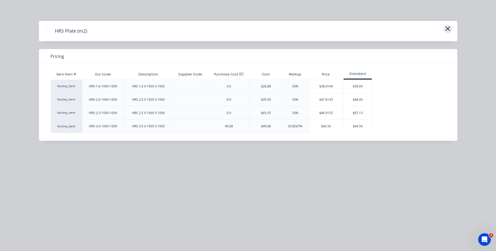
click at [445, 28] on icon "button" at bounding box center [447, 28] width 5 height 7
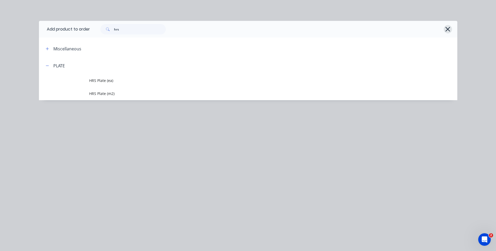
click at [446, 26] on icon "button" at bounding box center [447, 29] width 5 height 7
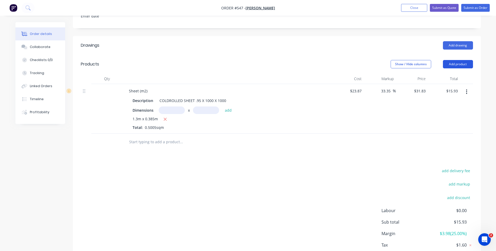
click at [458, 60] on button "Add product" at bounding box center [458, 64] width 30 height 8
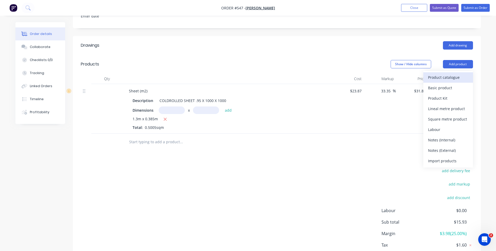
click at [442, 74] on div "Product catalogue" at bounding box center [448, 78] width 40 height 8
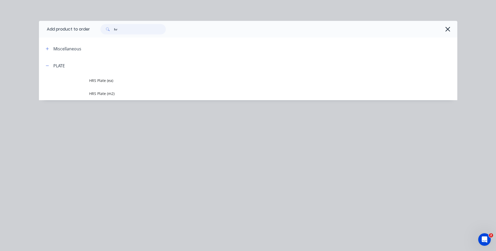
type input "h"
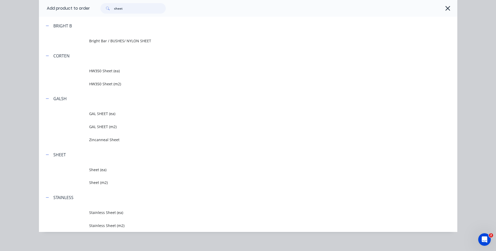
scroll to position [87, 0]
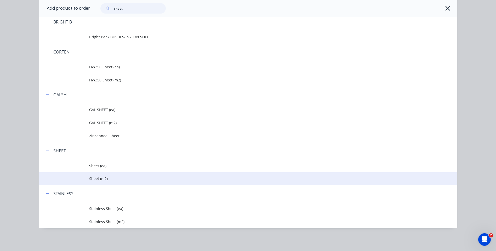
type input "sheet"
click at [90, 179] on span "Sheet (m2)" at bounding box center [236, 178] width 294 height 5
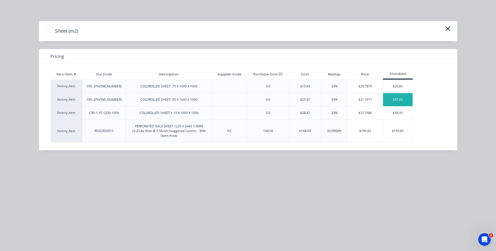
click at [387, 97] on div "$31.83" at bounding box center [398, 99] width 30 height 13
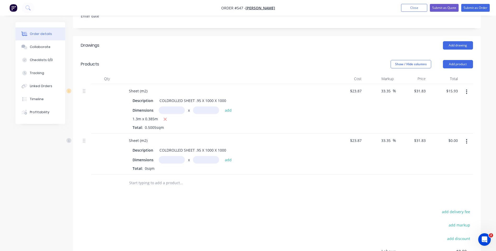
click at [170, 156] on input "text" at bounding box center [172, 160] width 26 height 8
type input "1.3m"
click at [204, 156] on input "text" at bounding box center [206, 160] width 26 height 8
type input "0.385m"
click at [226, 156] on button "add" at bounding box center [228, 159] width 12 height 7
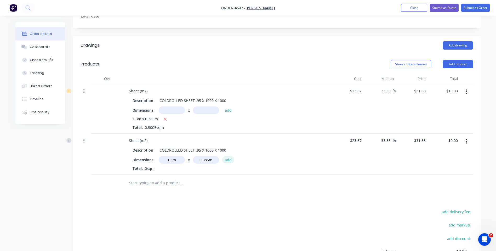
type input "$15.93"
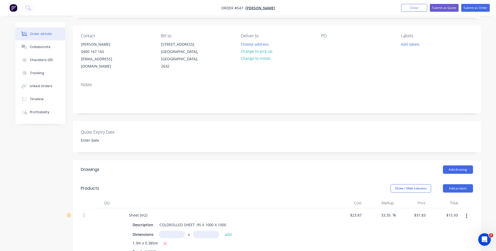
scroll to position [23, 0]
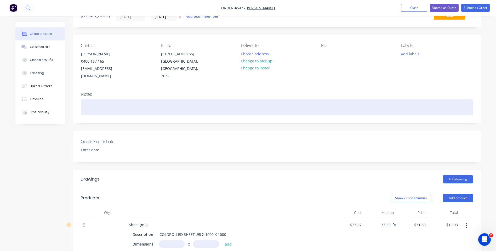
click at [89, 99] on div at bounding box center [277, 107] width 392 height 16
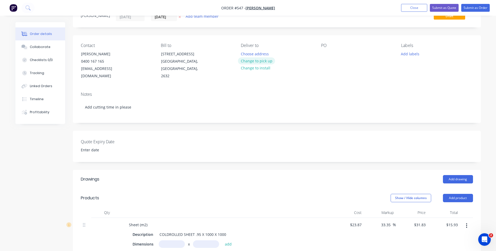
click at [255, 59] on button "Change to pick up" at bounding box center [256, 60] width 37 height 7
click at [475, 6] on button "Submit as Order" at bounding box center [475, 8] width 28 height 8
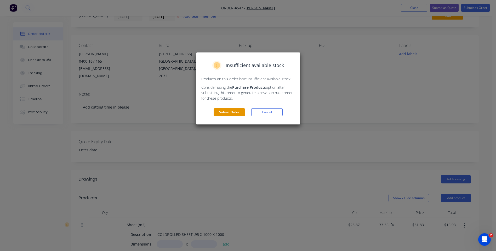
click at [233, 111] on button "Submit Order" at bounding box center [228, 112] width 31 height 8
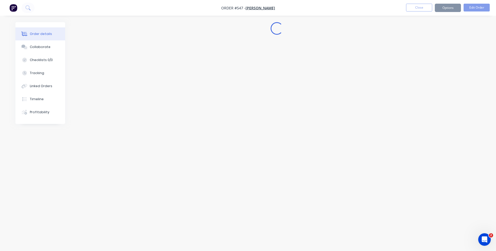
scroll to position [0, 0]
